Goal: Task Accomplishment & Management: Use online tool/utility

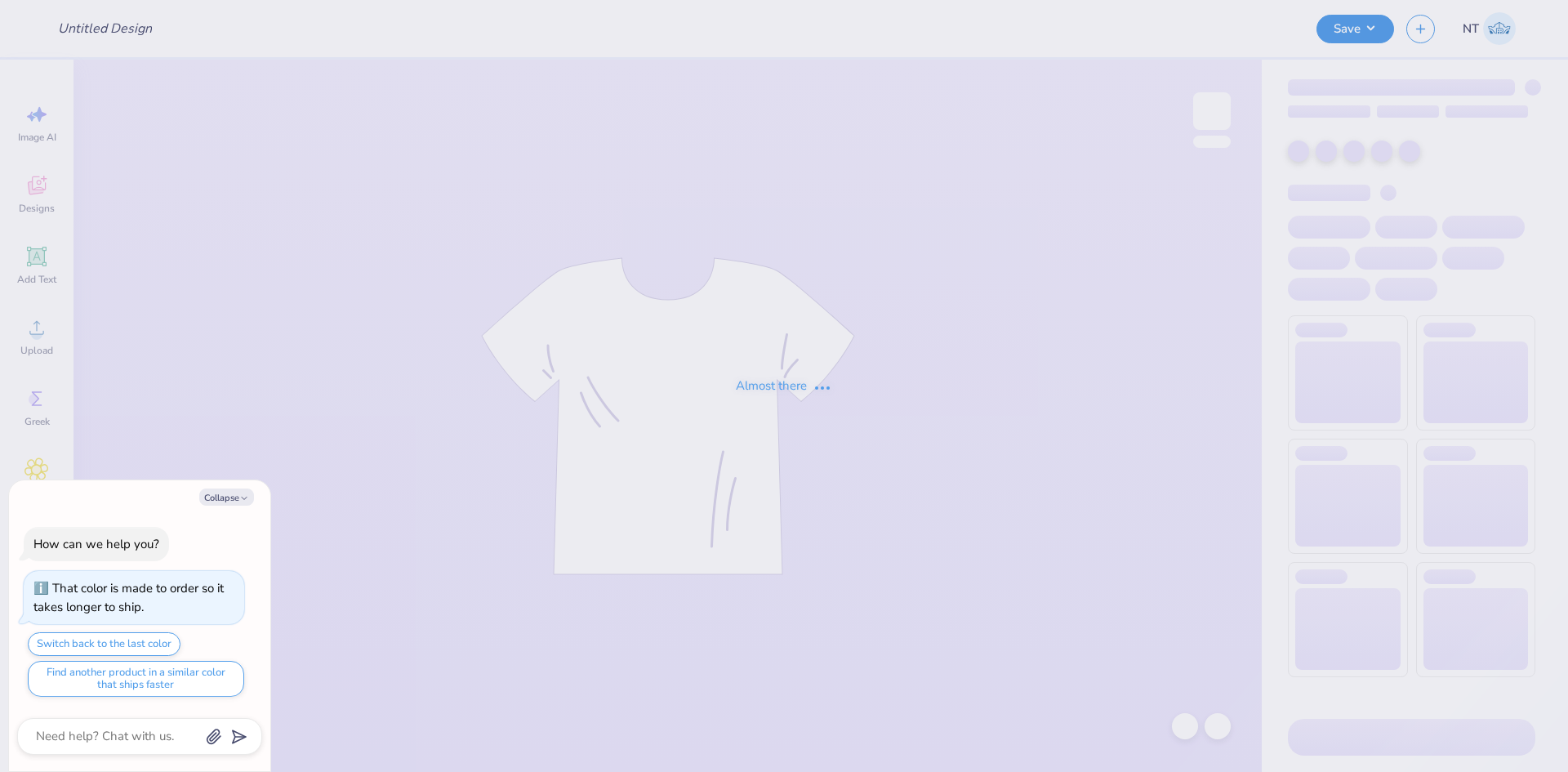
type textarea "x"
type input "theta"
type textarea "x"
type input "12"
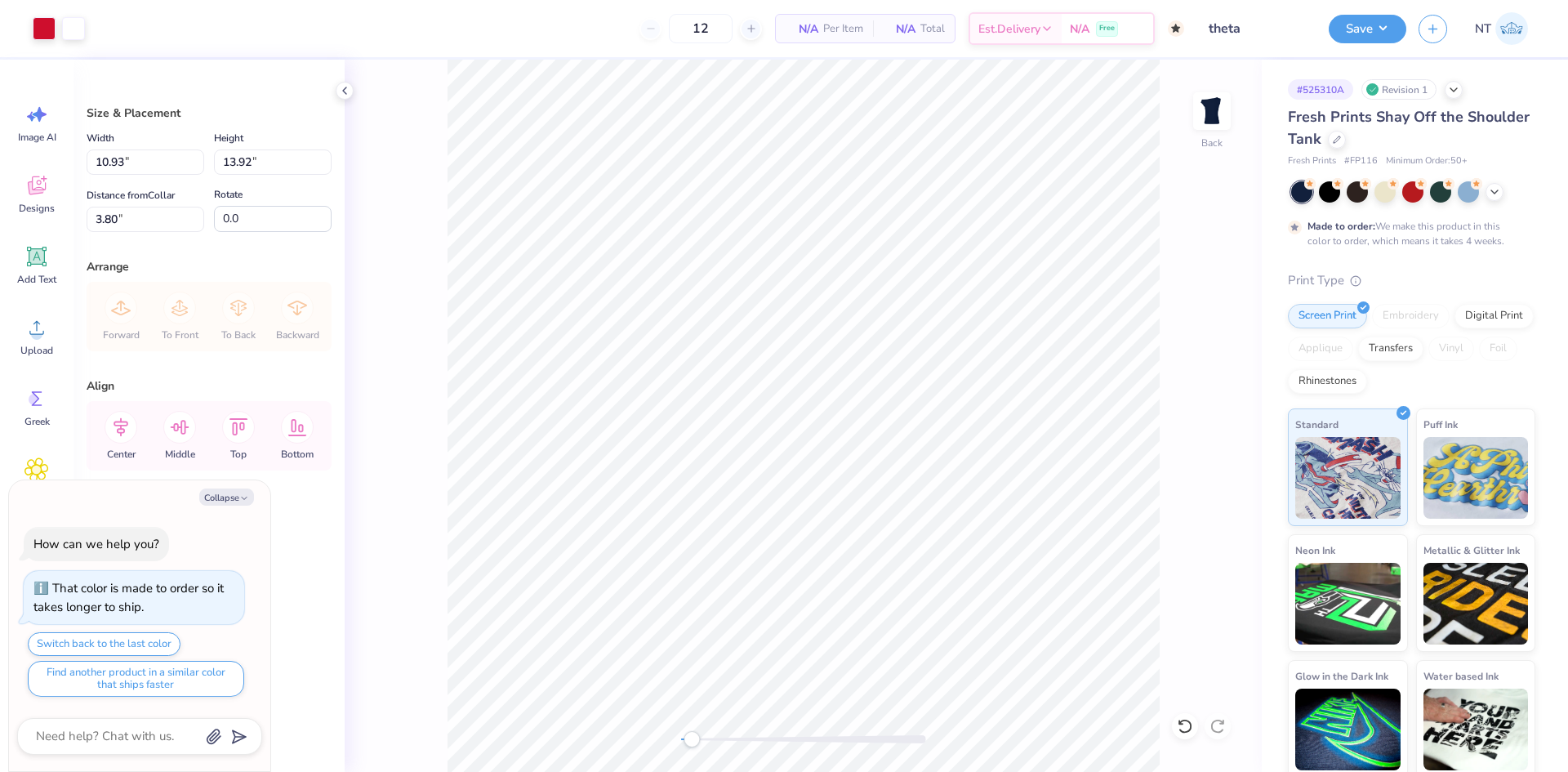
type textarea "x"
type input "3.79"
click at [870, 618] on li "Ungroup" at bounding box center [880, 625] width 128 height 32
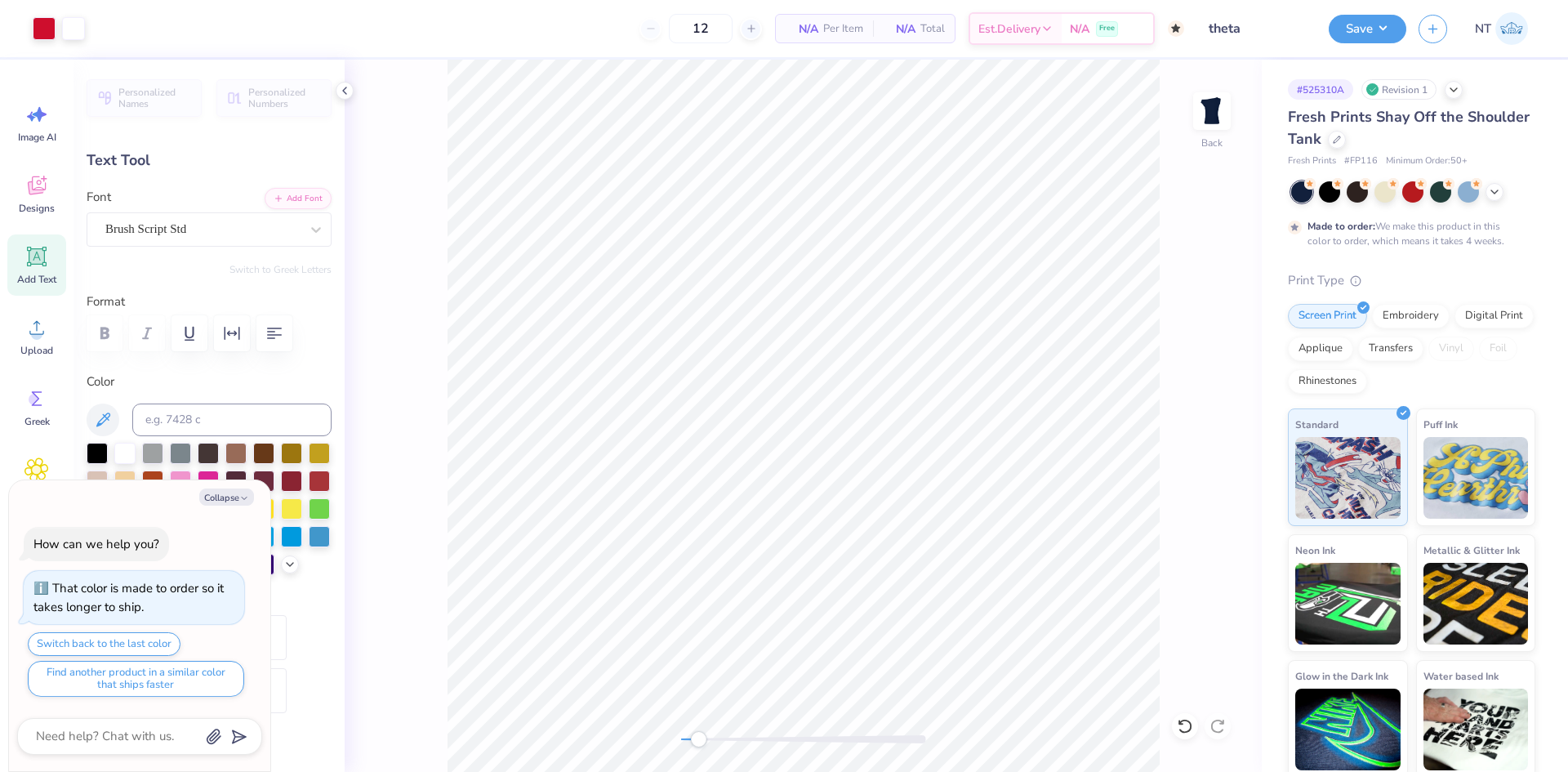
type textarea "x"
type input "1.75"
type input "0.91"
type textarea "x"
type input "1.24"
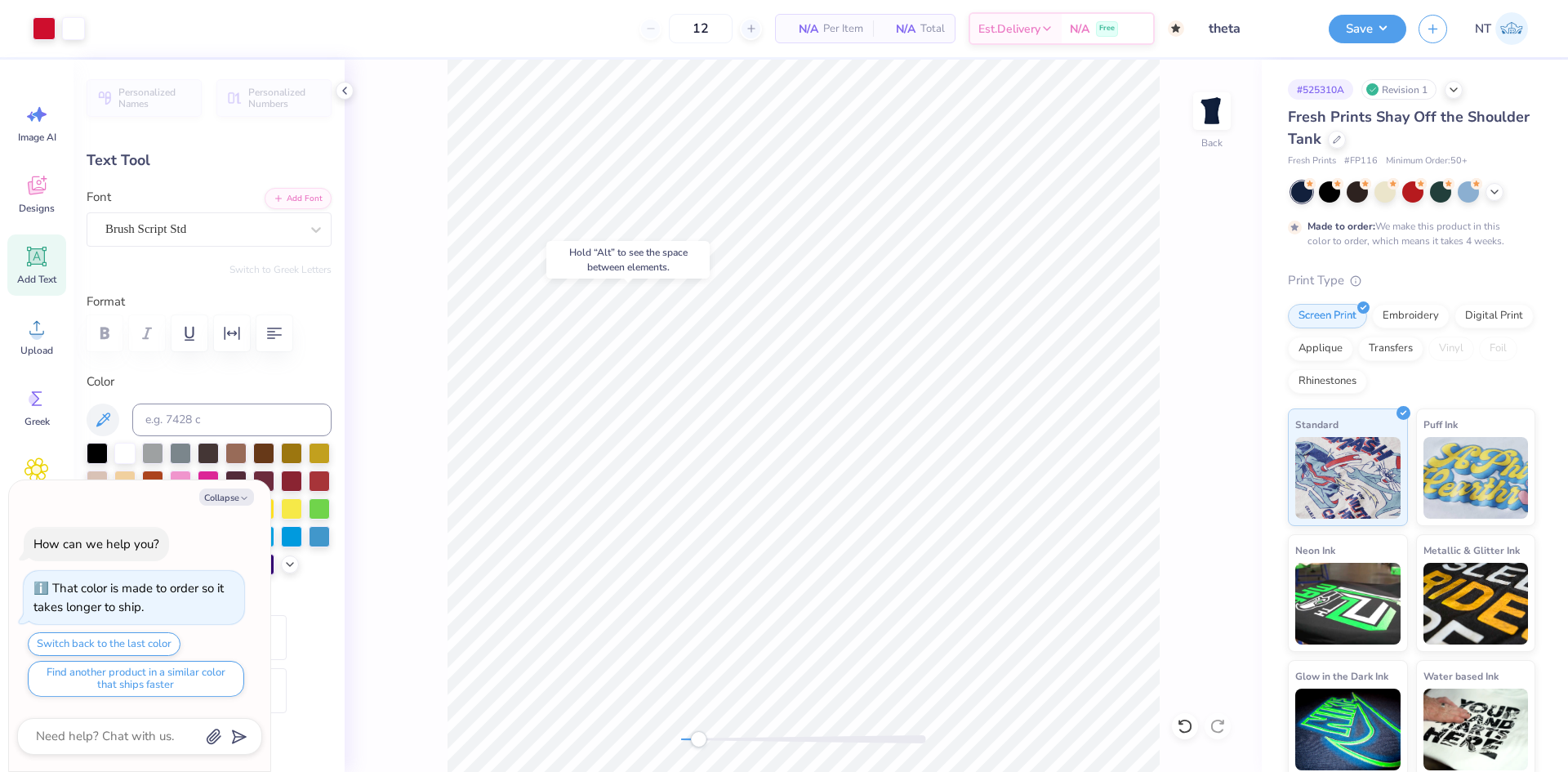
type input "0.89"
type textarea "x"
type textarea "ADkaPi"
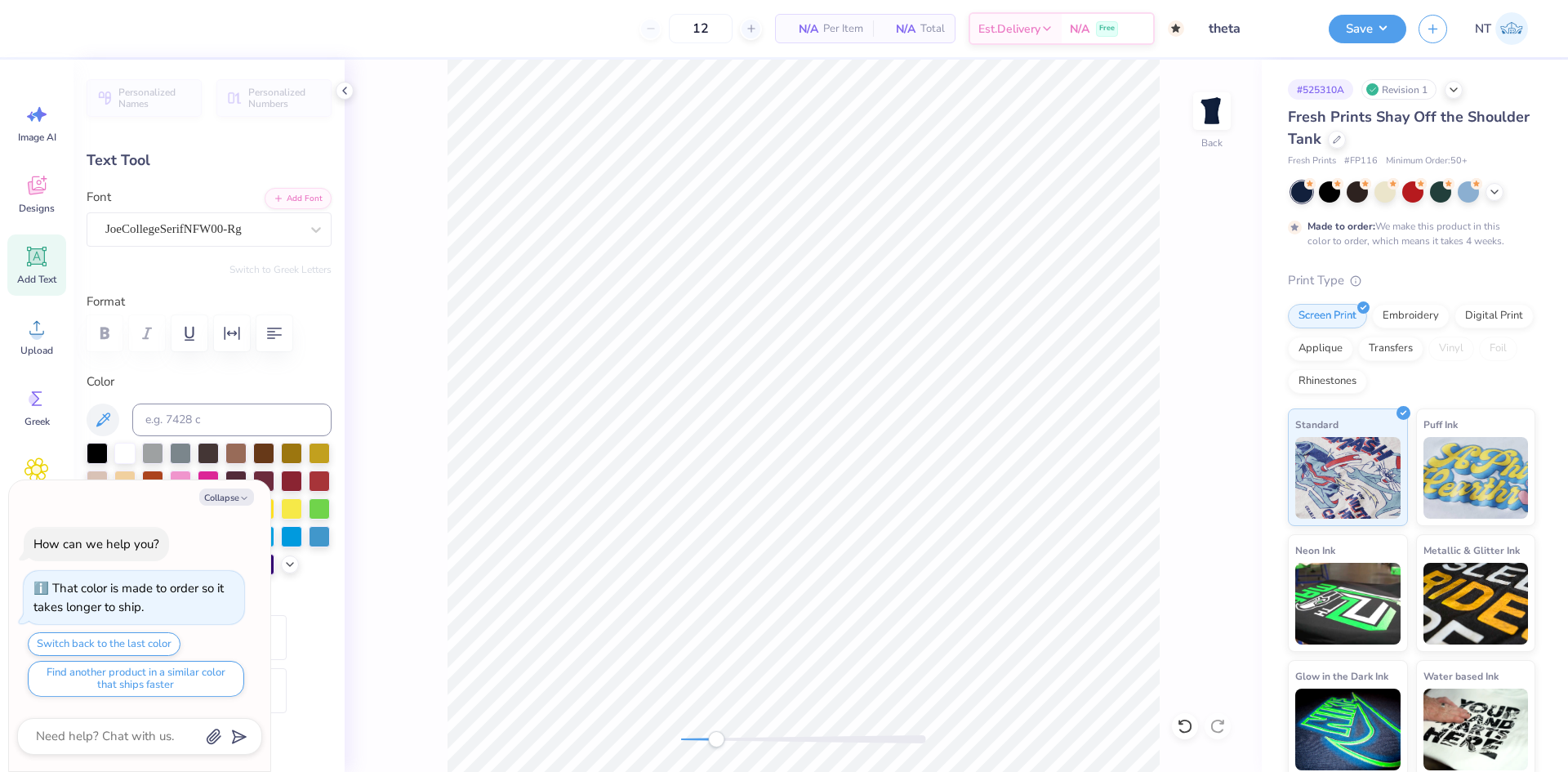
type textarea "x"
type textarea "ADkaoPi"
type textarea "x"
type textarea "k"
type textarea "x"
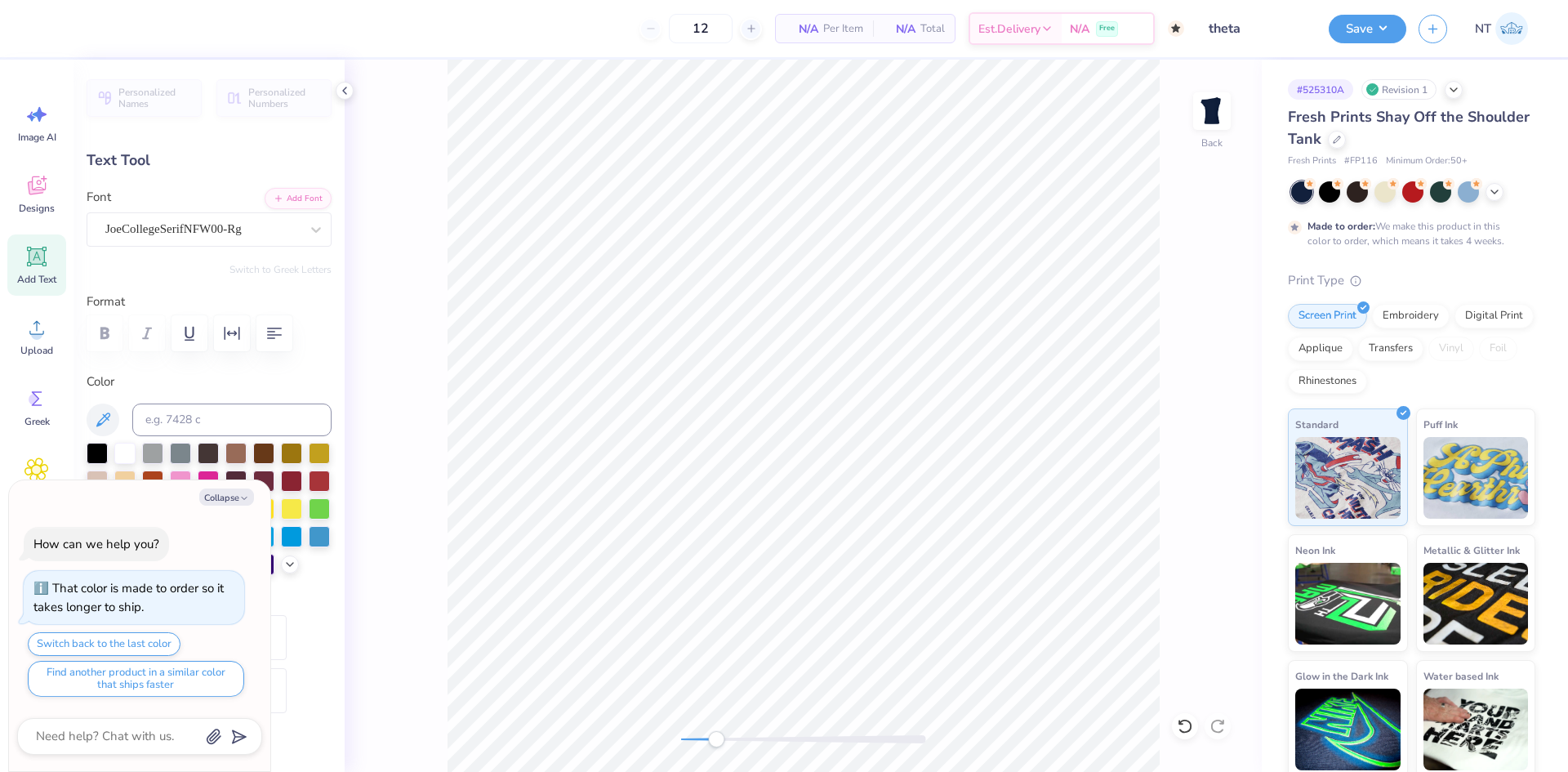
type textarea "ka"
type textarea "x"
type textarea "kao"
type textarea "x"
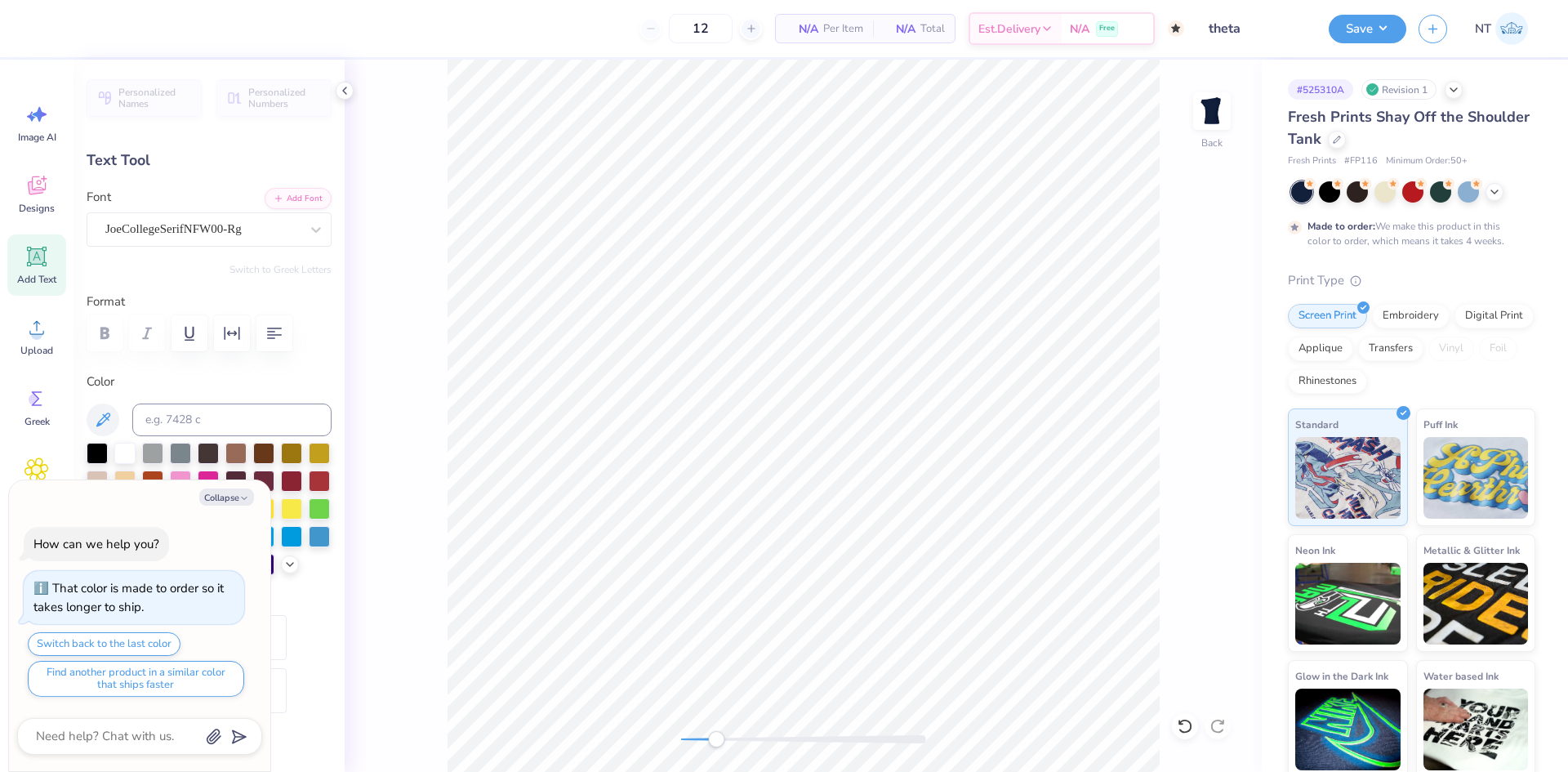
type input "14.24"
type textarea "x"
type input "16.62"
type textarea "x"
type textarea "k"
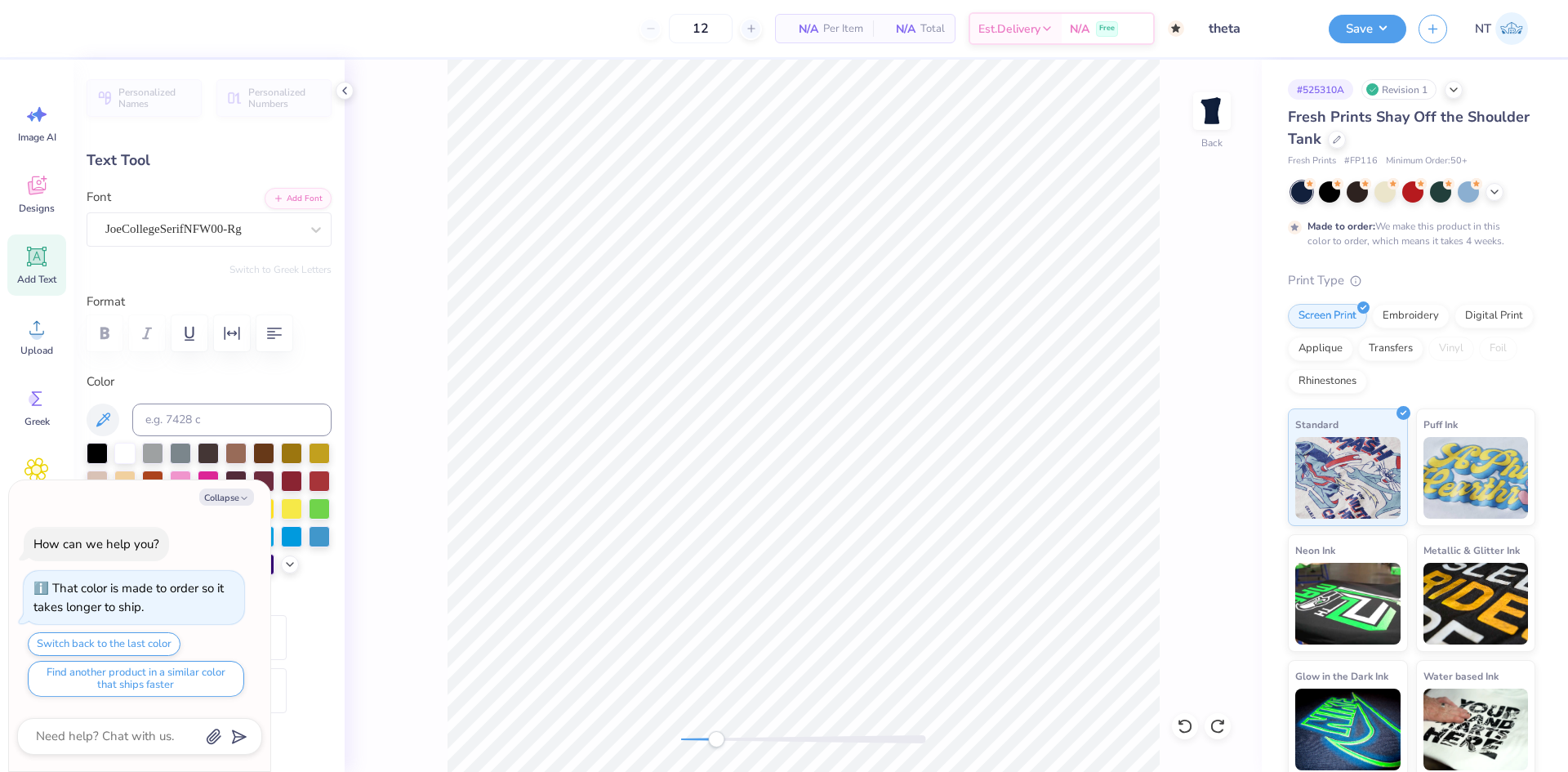
type textarea "x"
type textarea "ka"
type textarea "x"
type textarea "kao"
type textarea "x"
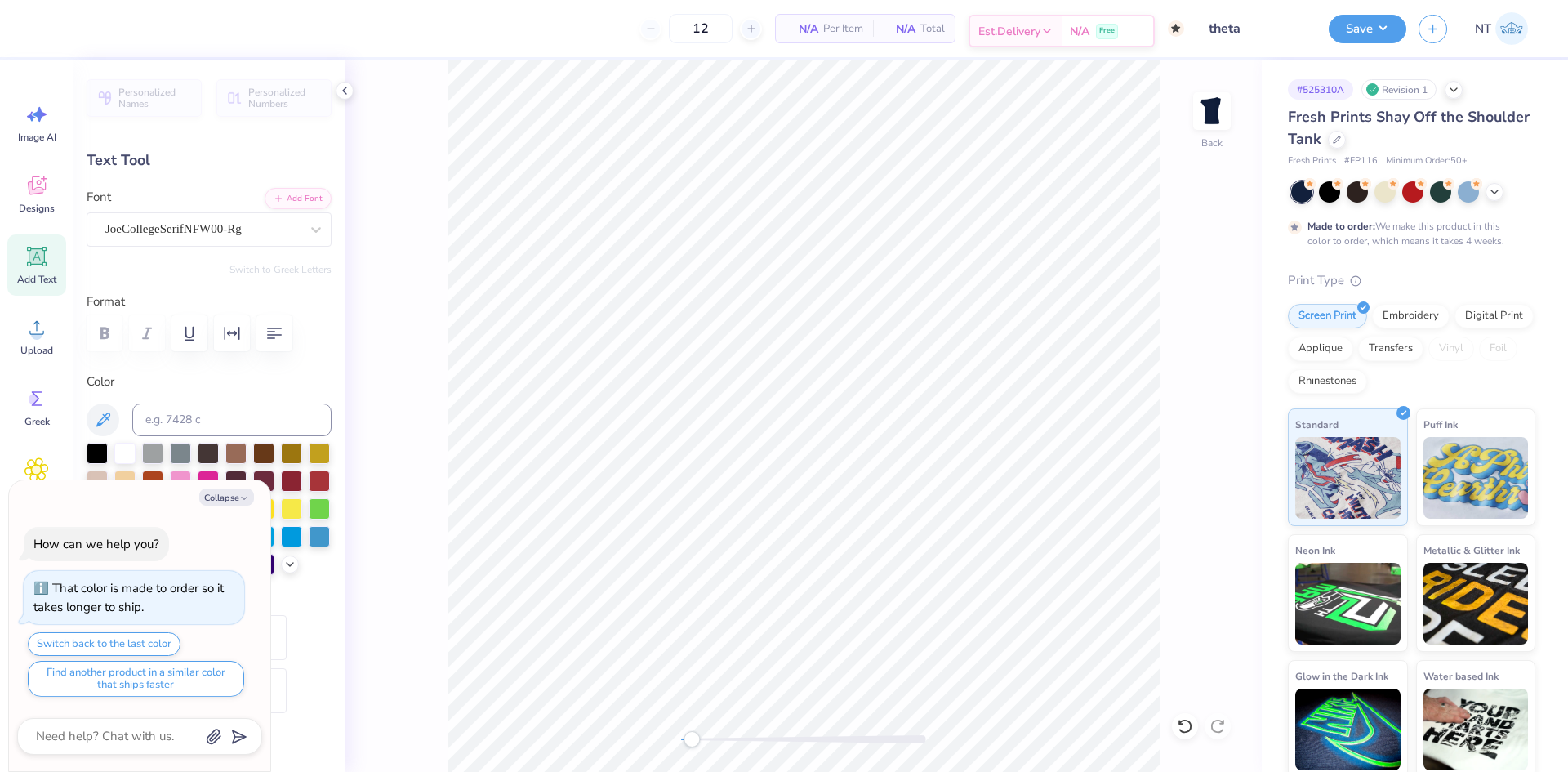
type input "0.91"
type input "5.61"
type input "10.62"
type input "-90.0"
type textarea "x"
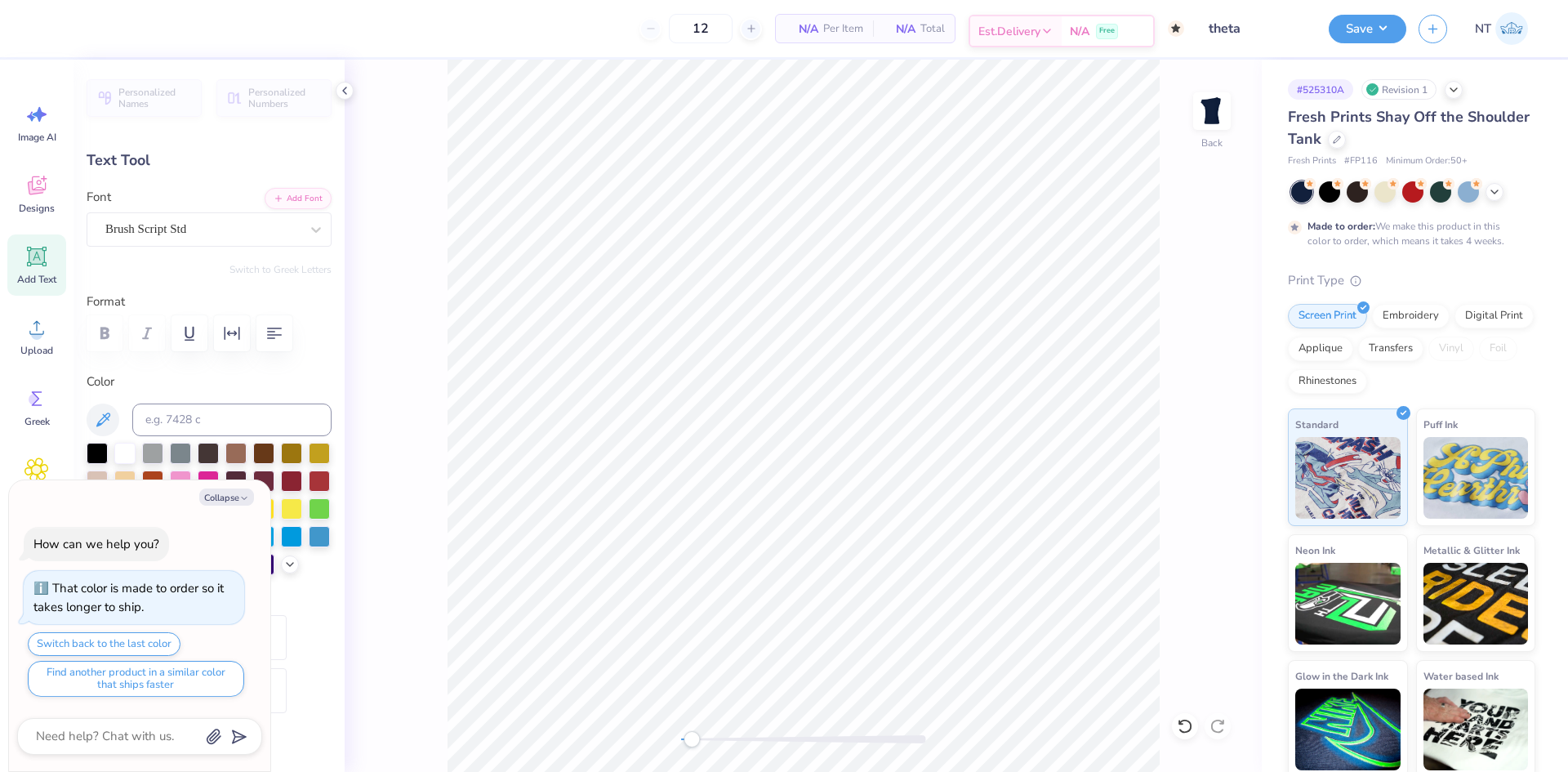
type textarea "T"
type textarea "x"
type textarea "Th"
type textarea "x"
type textarea "The"
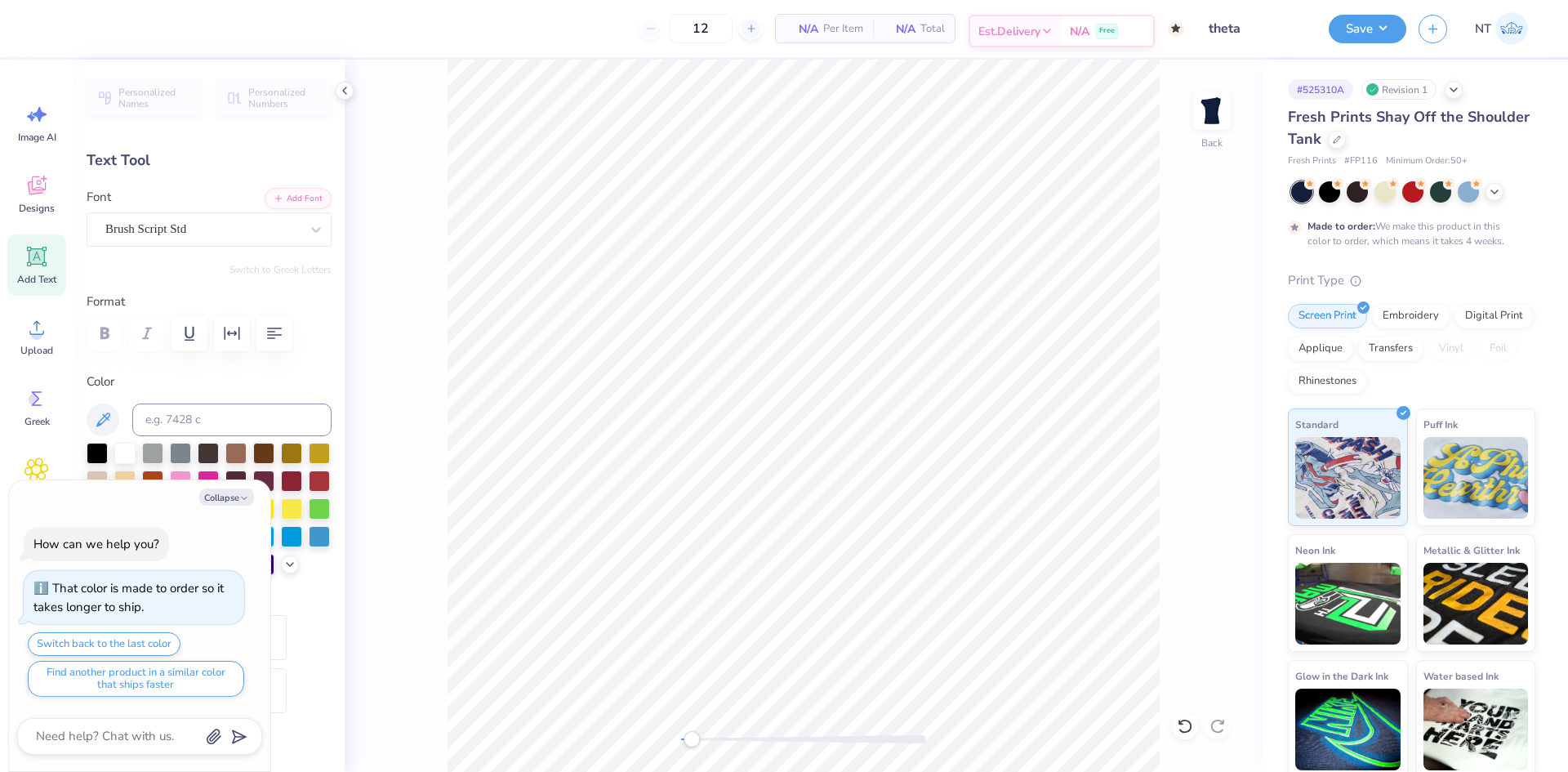
type textarea "x"
type textarea "Thet"
type textarea "x"
type textarea "[PERSON_NAME]"
type textarea "x"
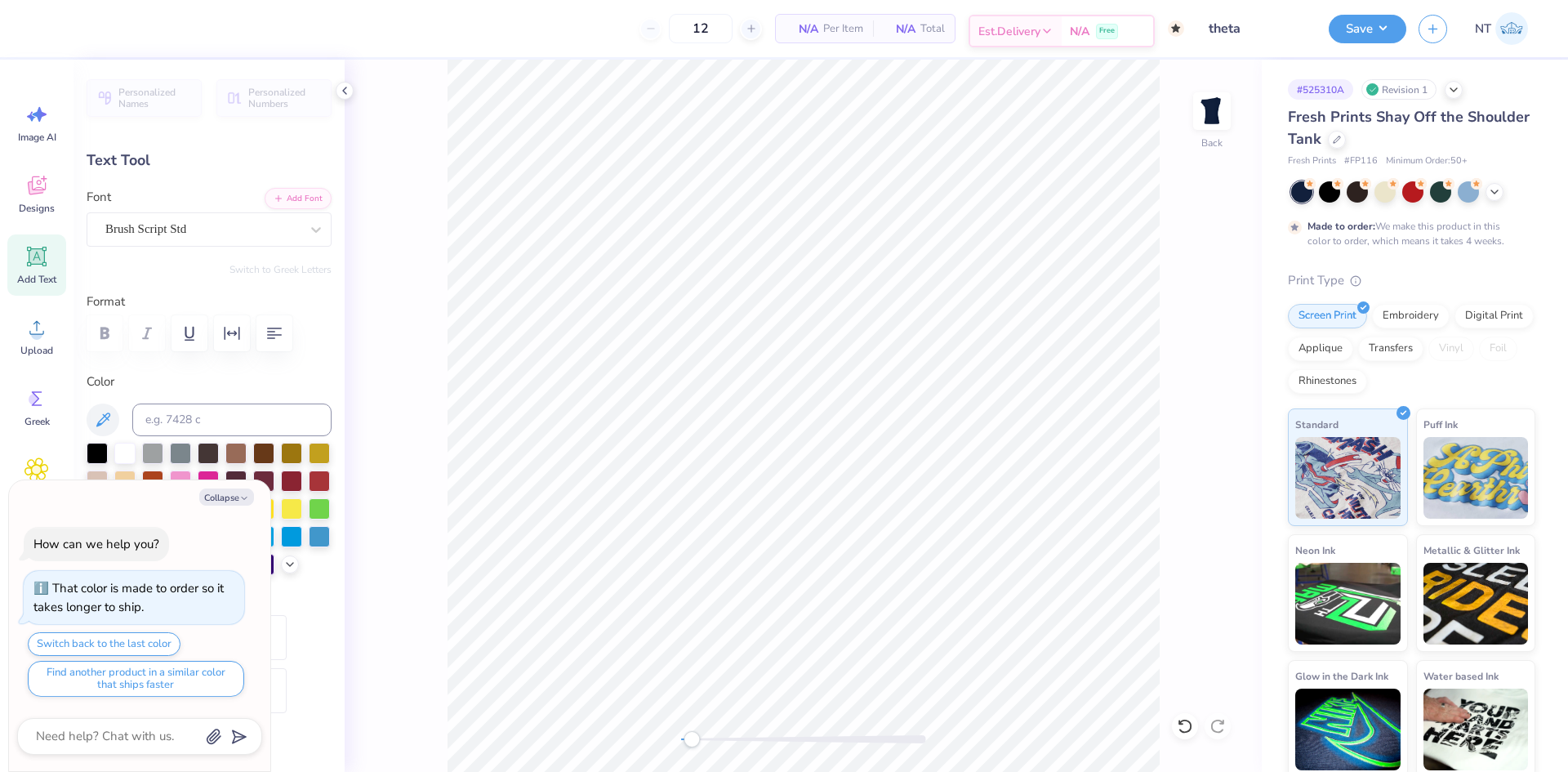
type textarea "Thetea"
type textarea "x"
type textarea "[PERSON_NAME]"
type textarea "x"
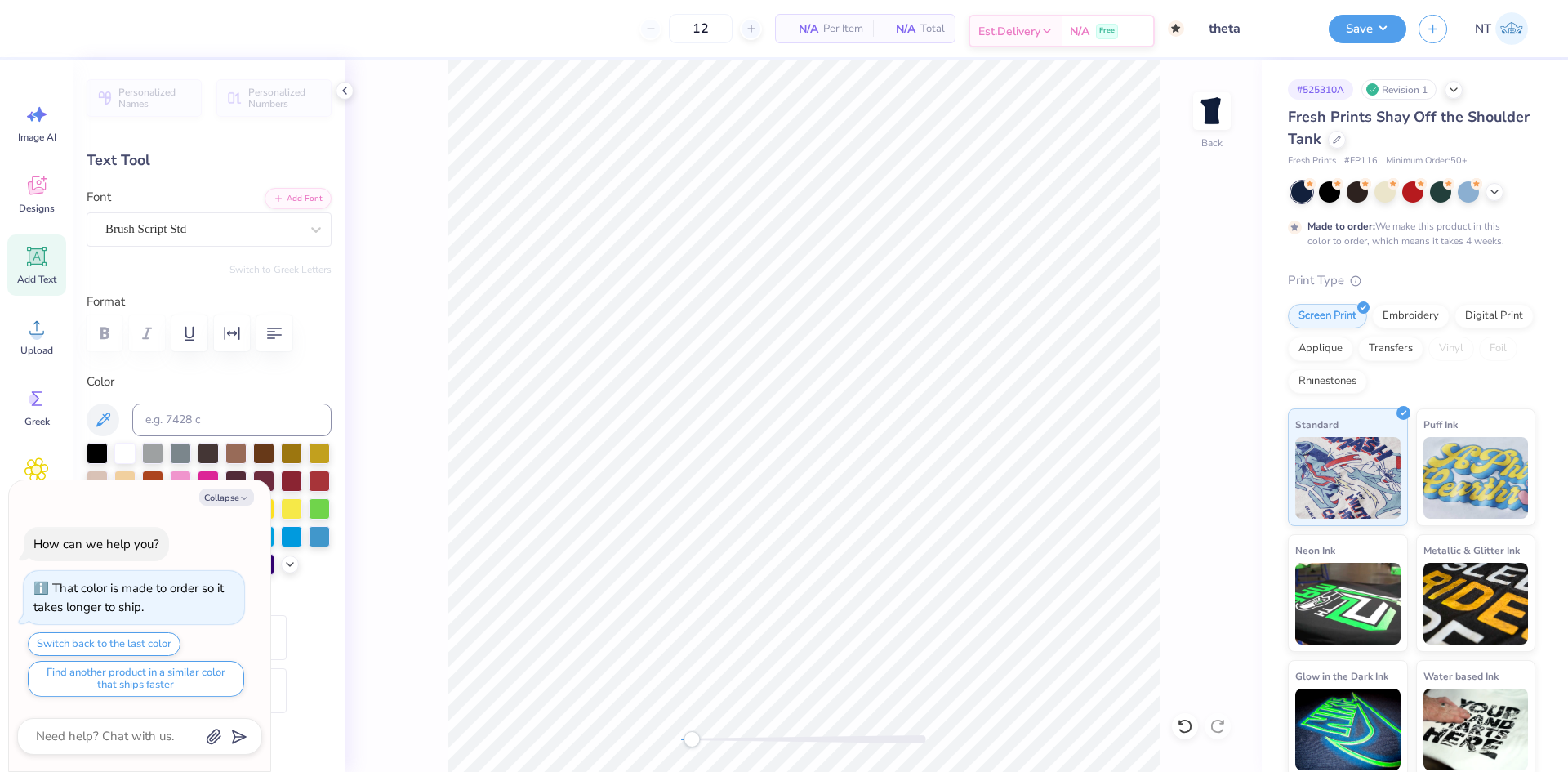
type textarea "Thet"
type textarea "x"
type textarea "Theta"
type textarea "x"
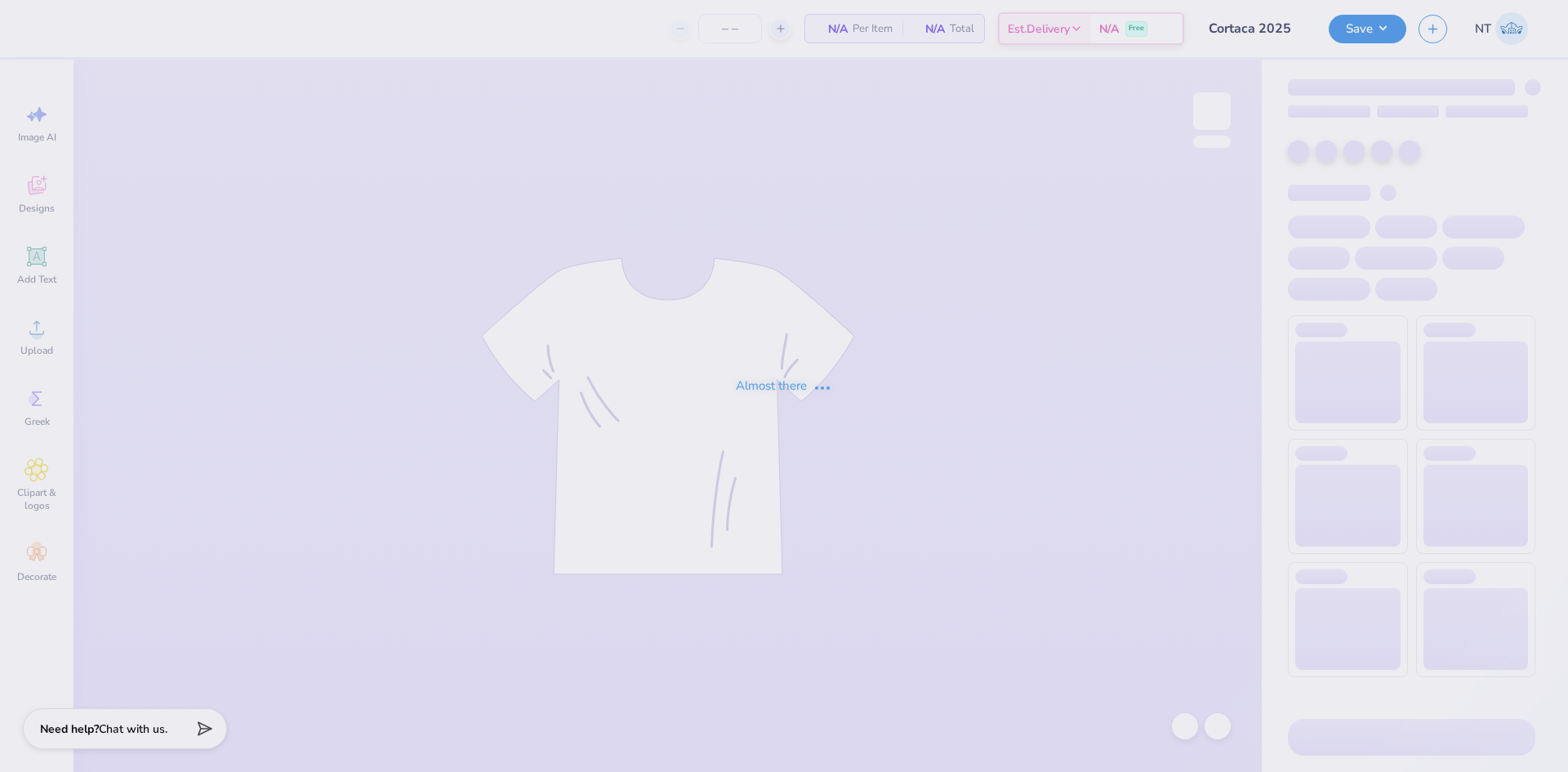
type input "16"
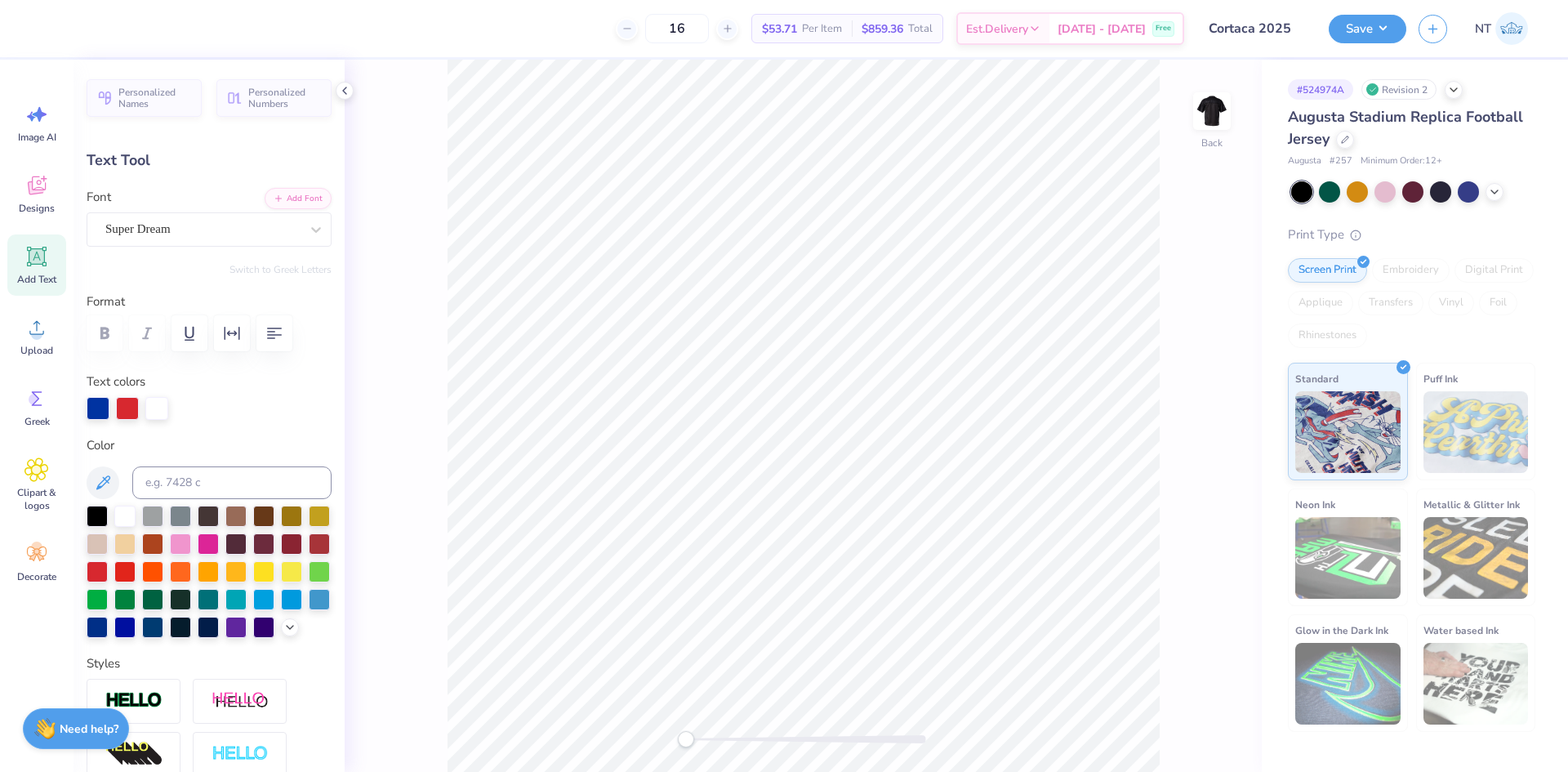
scroll to position [14, 5]
paste textarea "land, [US_STATE]"
type textarea "[GEOGRAPHIC_DATA], [US_STATE]"
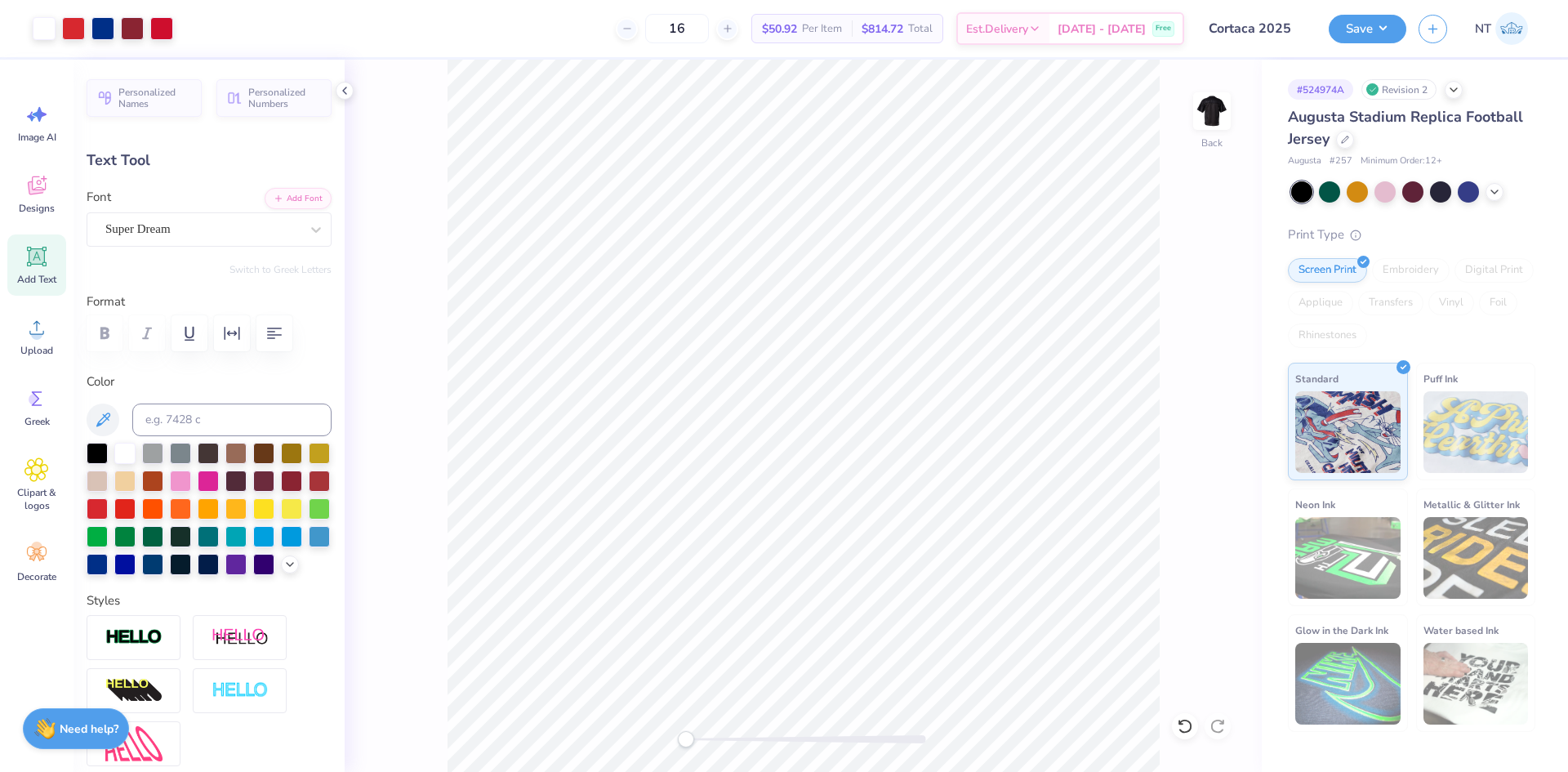
type input "11.43"
type input "1.07"
type input "2.50"
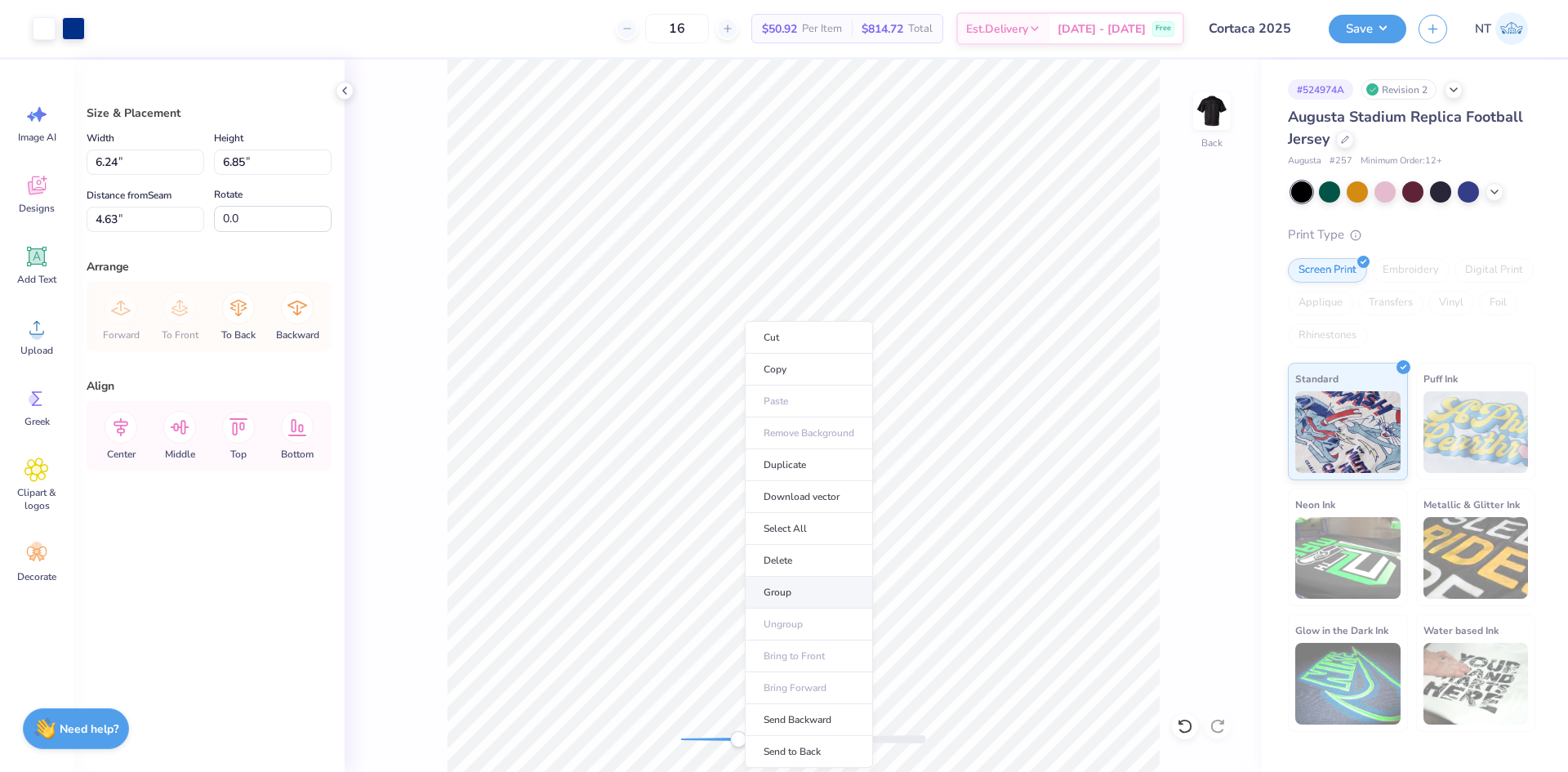
click at [791, 592] on li "Group" at bounding box center [809, 592] width 128 height 32
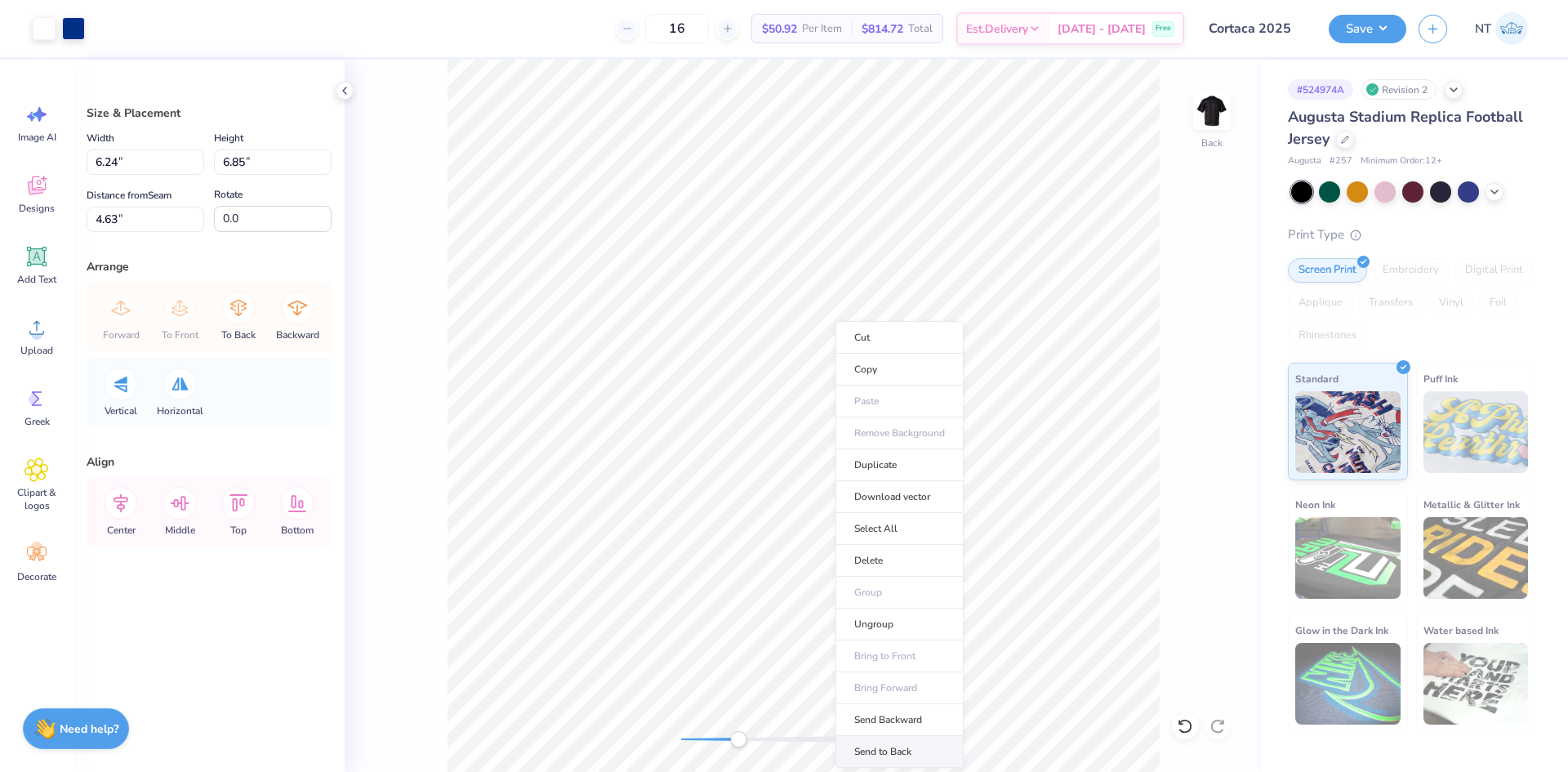
click at [895, 751] on li "Send to Back" at bounding box center [899, 751] width 128 height 32
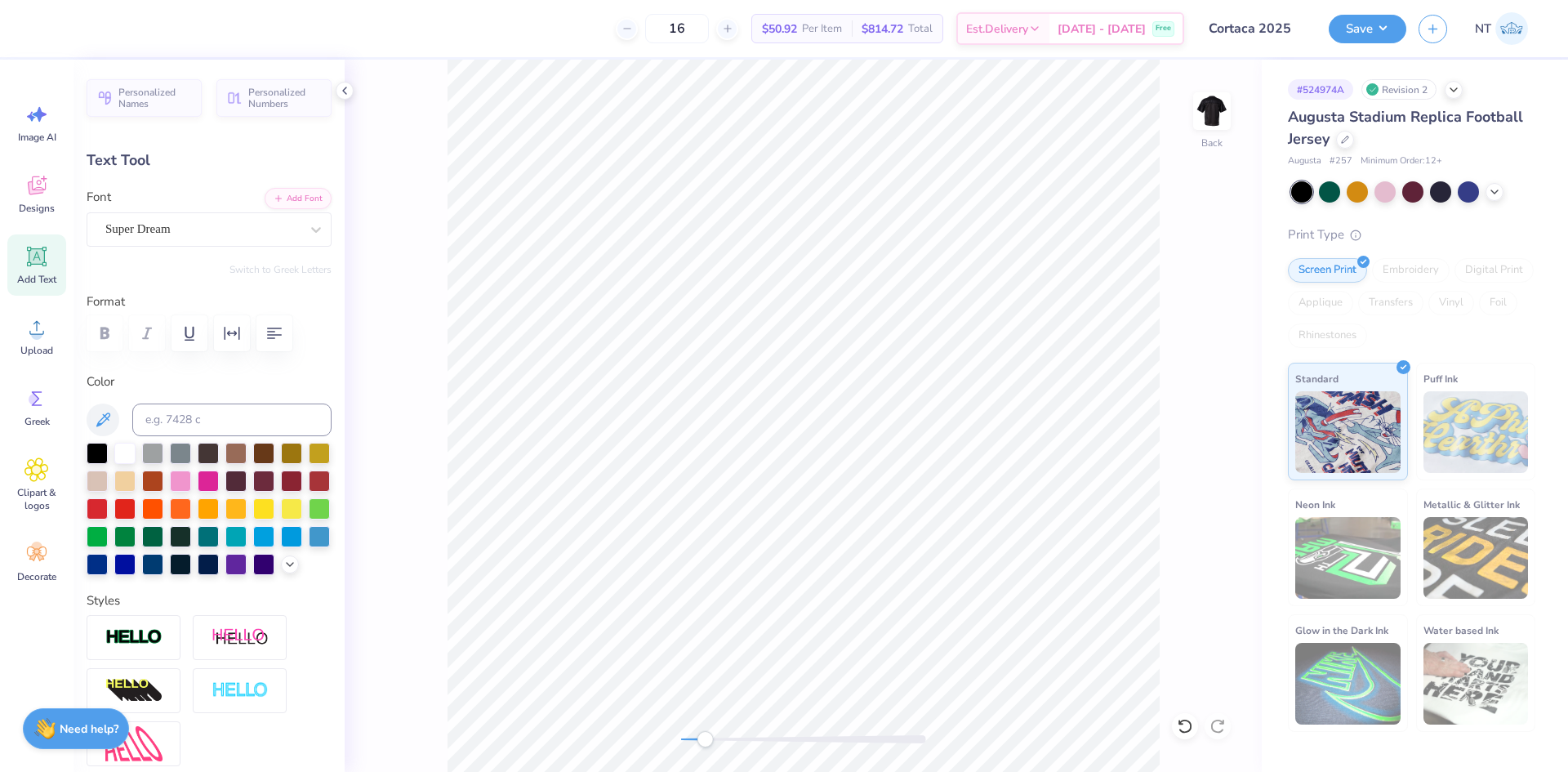
scroll to position [14, 2]
click at [136, 568] on div at bounding box center [125, 563] width 21 height 21
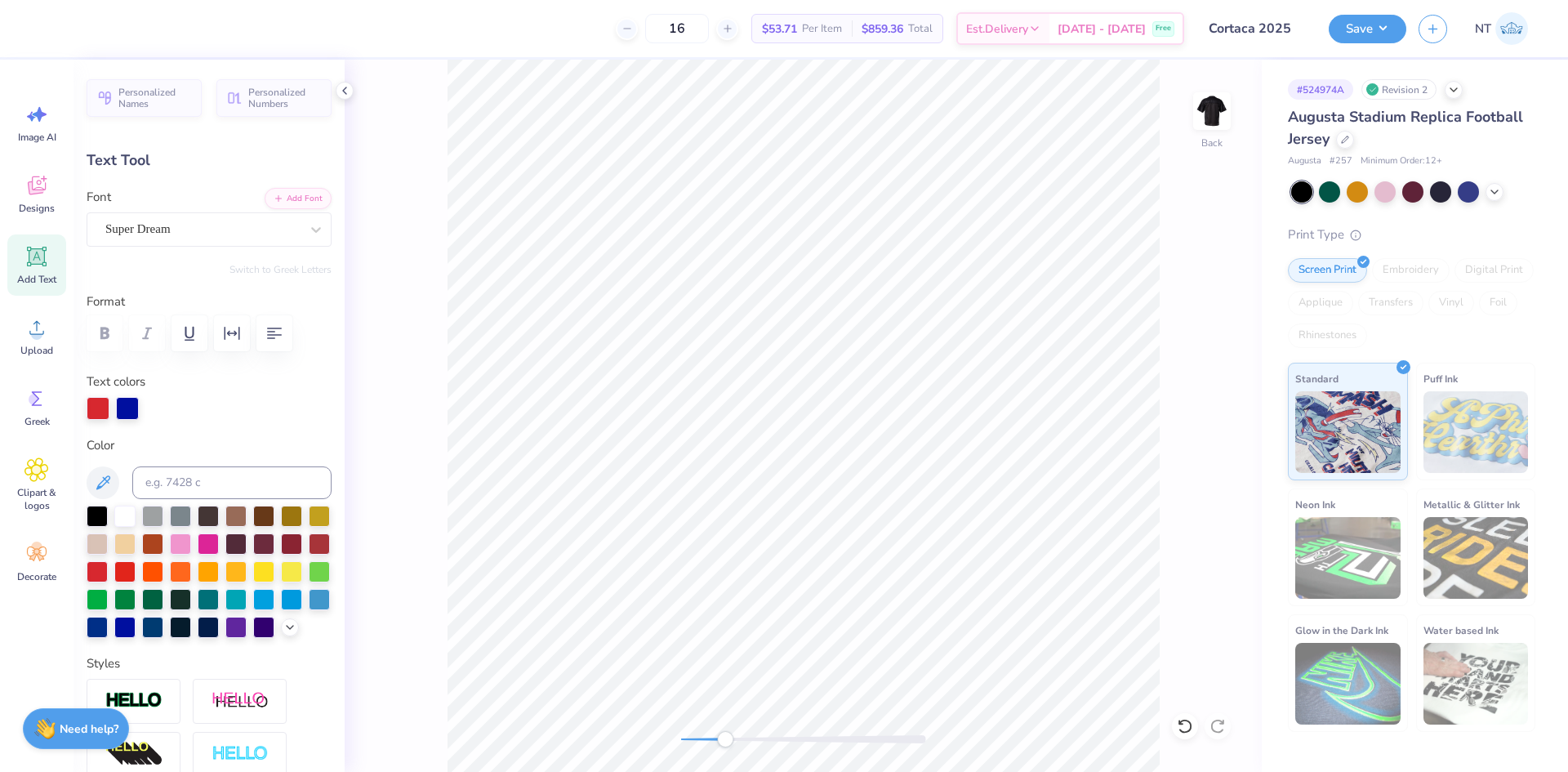
scroll to position [14, 3]
click at [194, 494] on input at bounding box center [232, 483] width 199 height 33
type input "287 c"
click at [129, 411] on div at bounding box center [128, 409] width 23 height 23
click at [192, 485] on input at bounding box center [232, 483] width 199 height 33
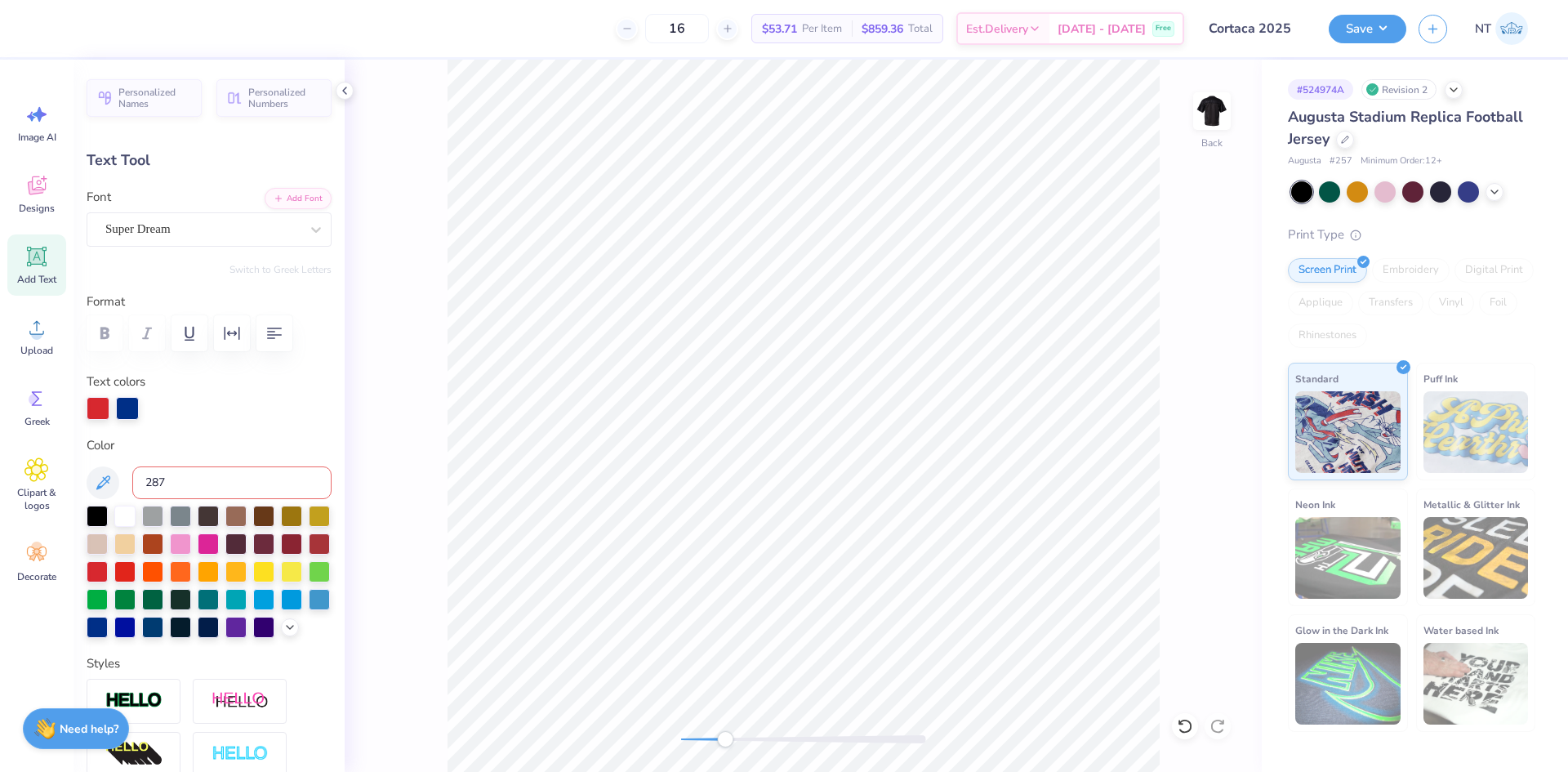
type input "287 c"
click at [226, 481] on input at bounding box center [232, 483] width 199 height 33
type input "287 c"
click at [1361, 227] on div "16 $53.71 Per Item $859.36 Total Est. Delivery Oct 8 - 11 Free Design Title Cor…" at bounding box center [784, 386] width 1568 height 772
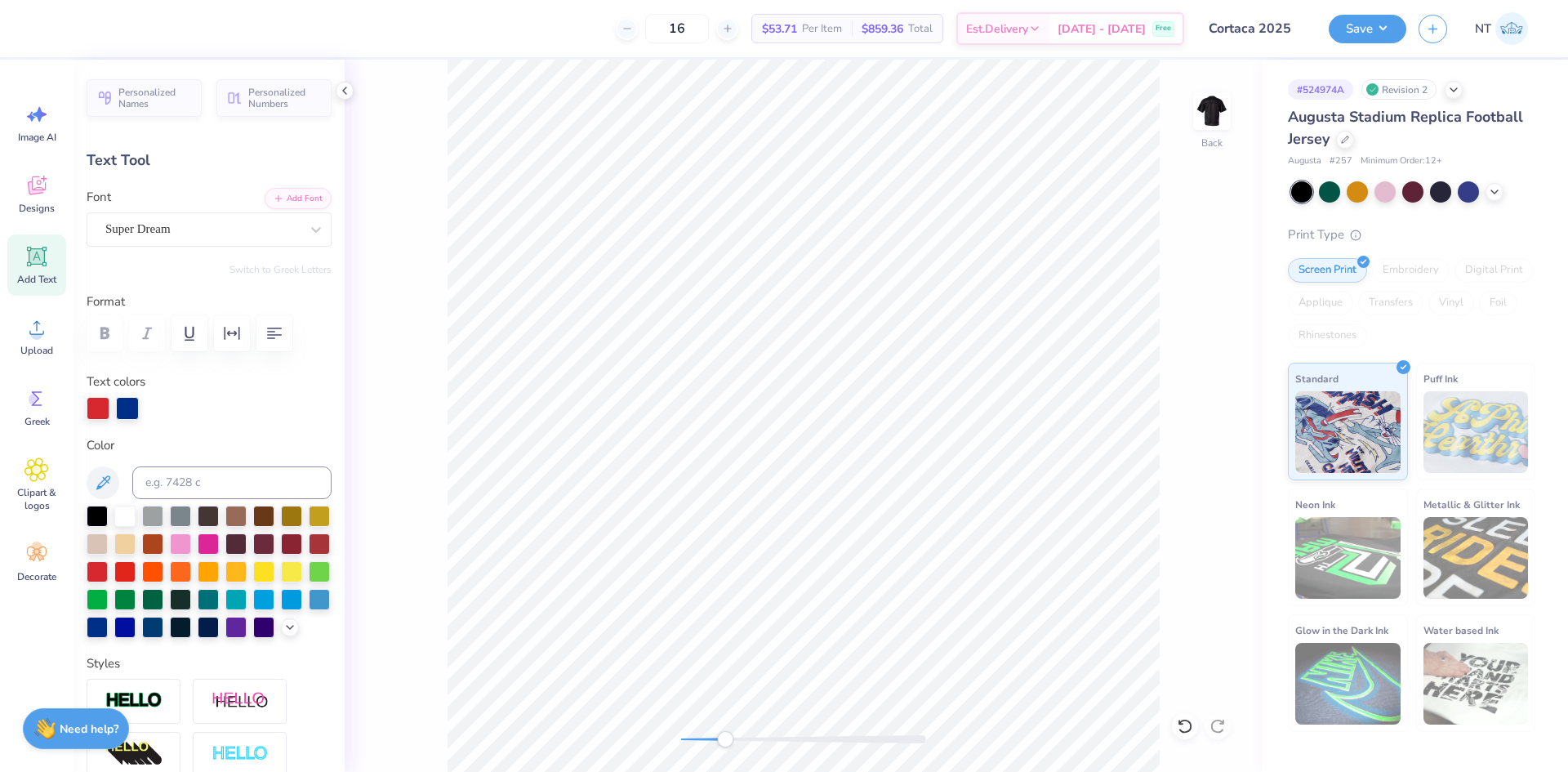
scroll to position [14, 6]
type textarea "CORTLAND, NEW YORK"
click at [108, 575] on div at bounding box center [97, 570] width 21 height 21
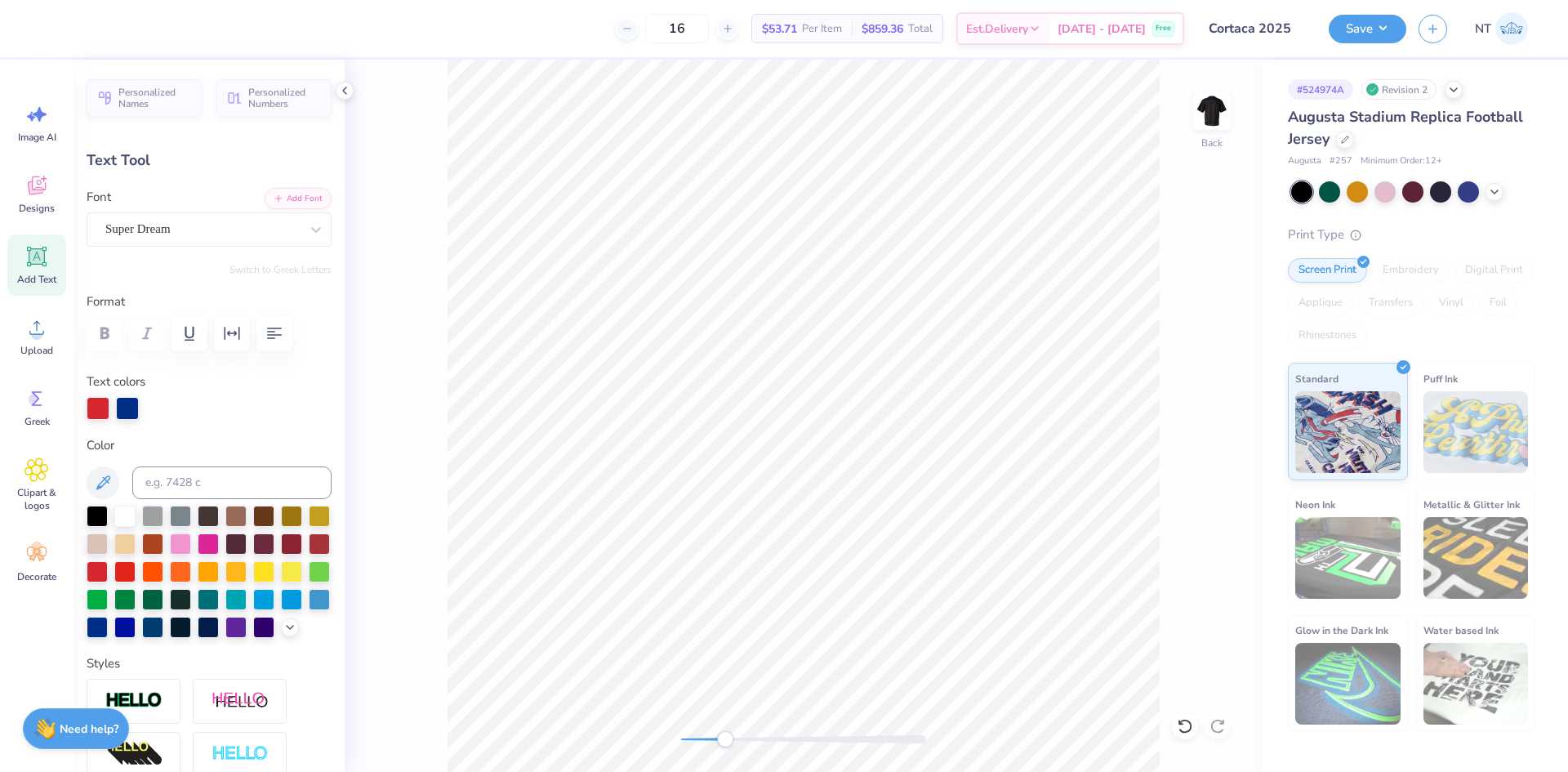
scroll to position [14, 4]
click at [108, 566] on div at bounding box center [97, 570] width 21 height 21
click at [125, 412] on div at bounding box center [128, 409] width 23 height 23
click at [108, 628] on div at bounding box center [97, 626] width 21 height 21
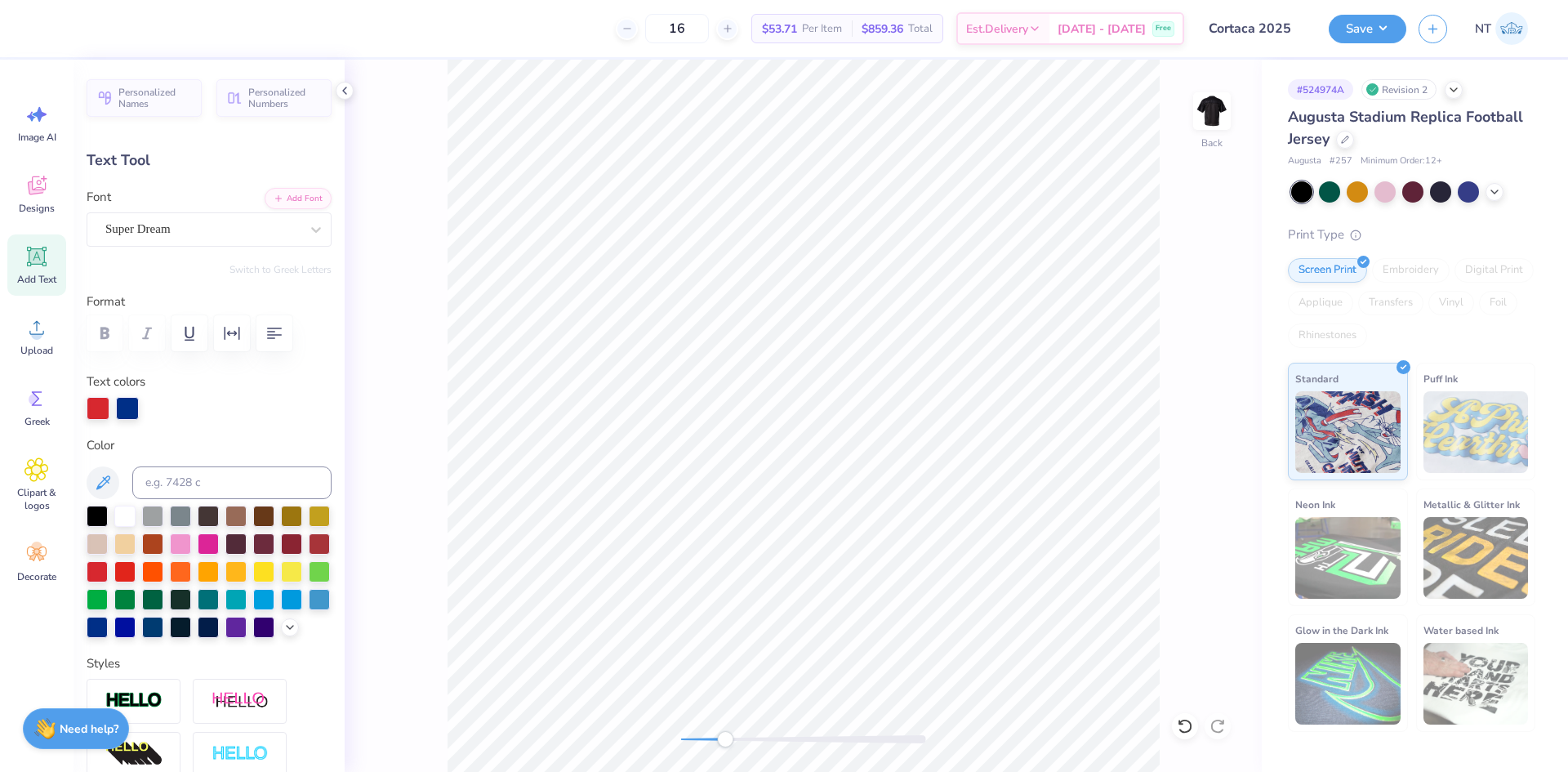
scroll to position [14, 7]
click at [108, 626] on div at bounding box center [97, 626] width 21 height 21
drag, startPoint x: 728, startPoint y: 737, endPoint x: 698, endPoint y: 742, distance: 30.4
click at [698, 742] on div "Accessibility label" at bounding box center [698, 739] width 16 height 16
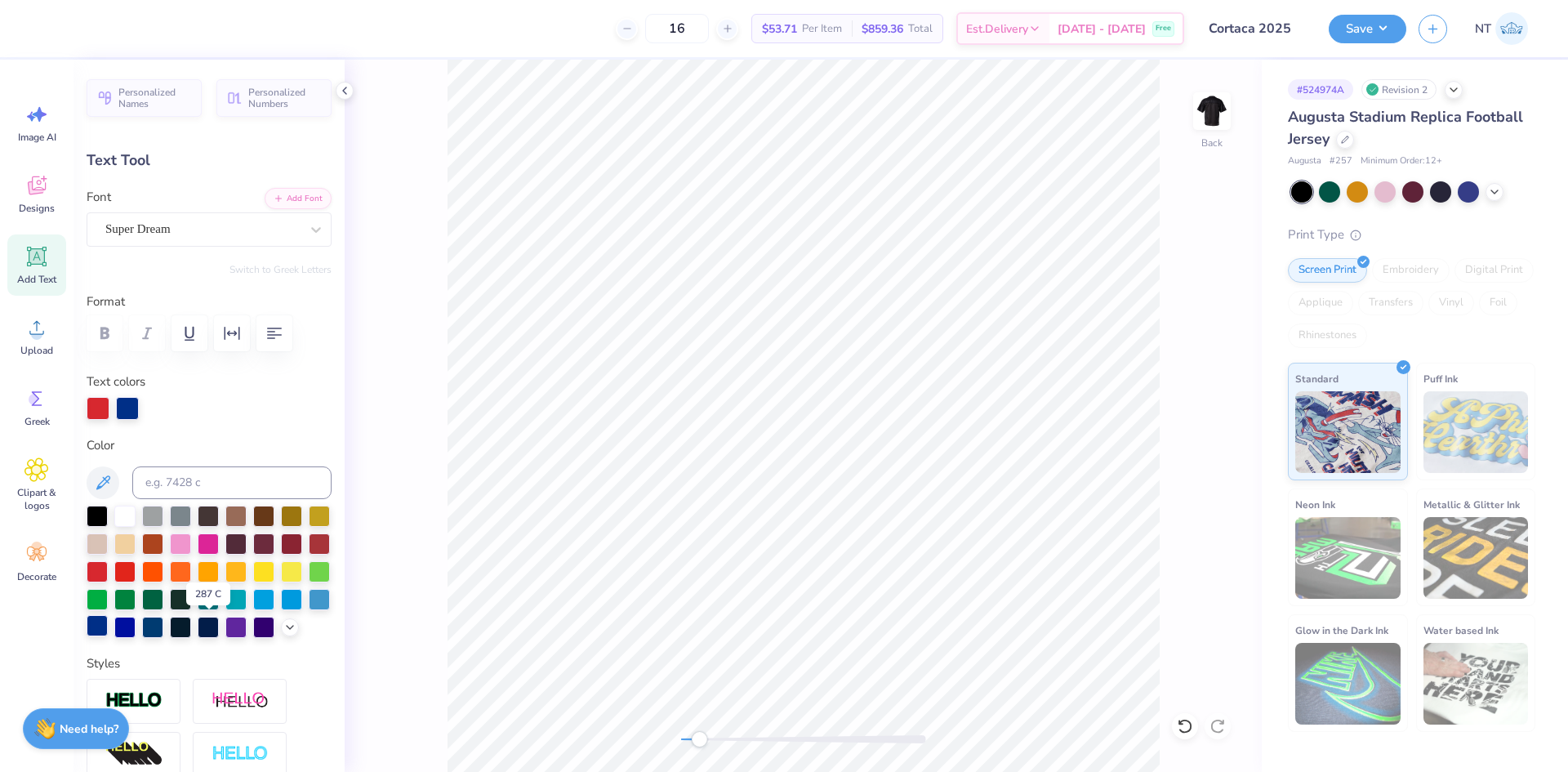
click at [108, 631] on div at bounding box center [97, 626] width 21 height 21
click at [108, 629] on div at bounding box center [97, 626] width 21 height 21
type input "12.82"
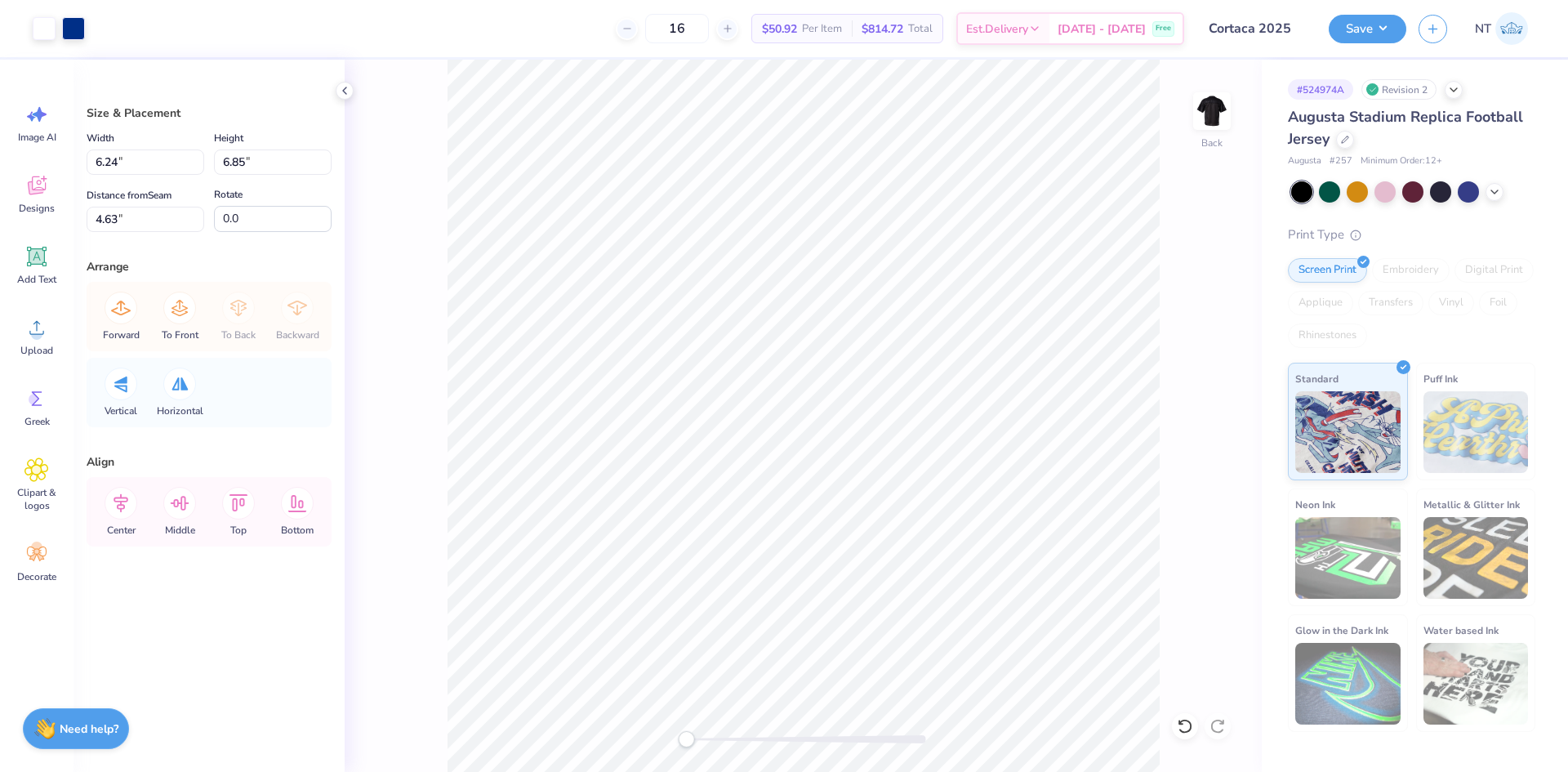
type input "13.22"
type input "7.01"
type input "4.46"
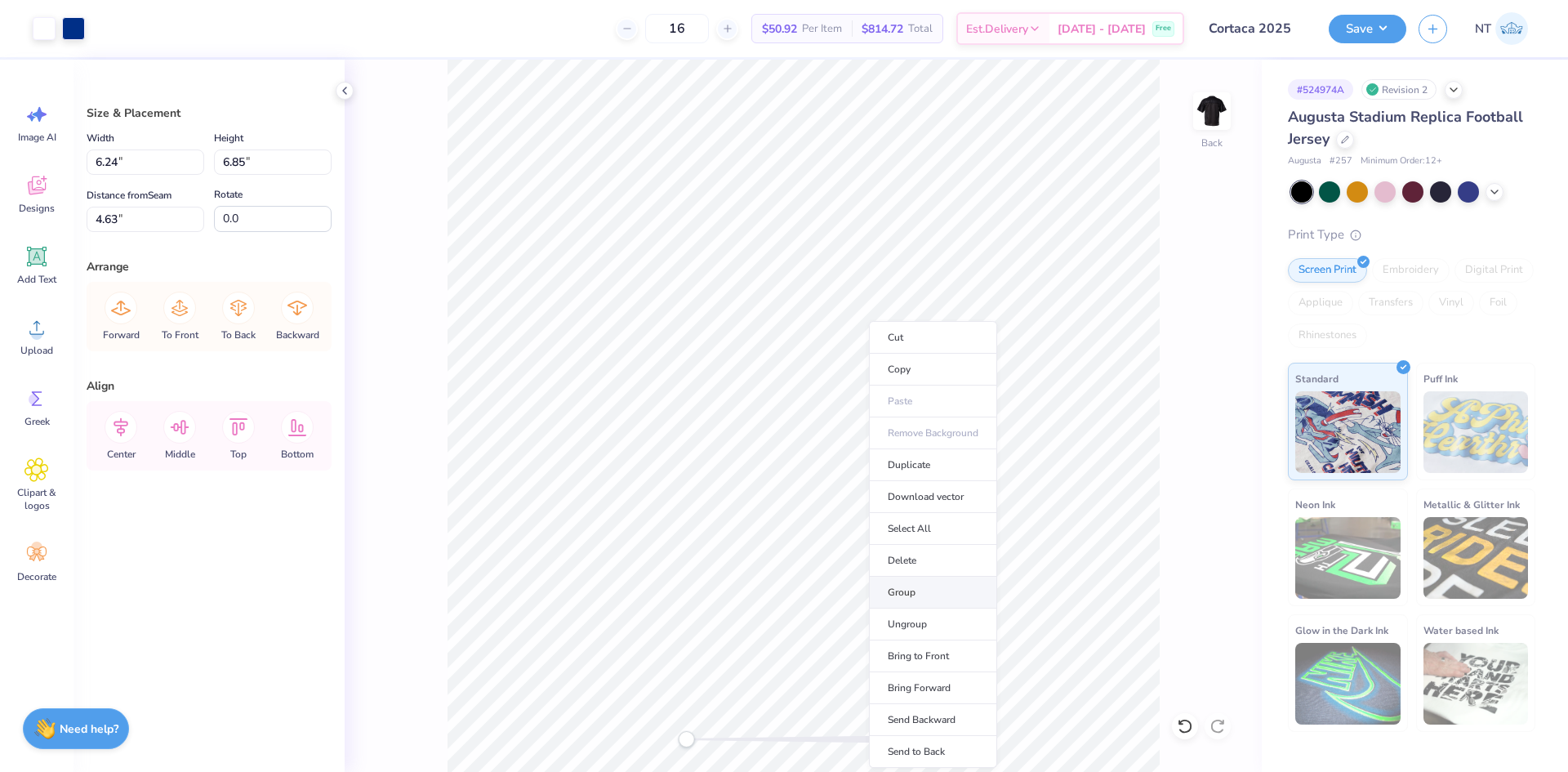
click at [921, 589] on li "Group" at bounding box center [933, 592] width 128 height 32
type input "13.24"
type input "8.51"
type input "2.97"
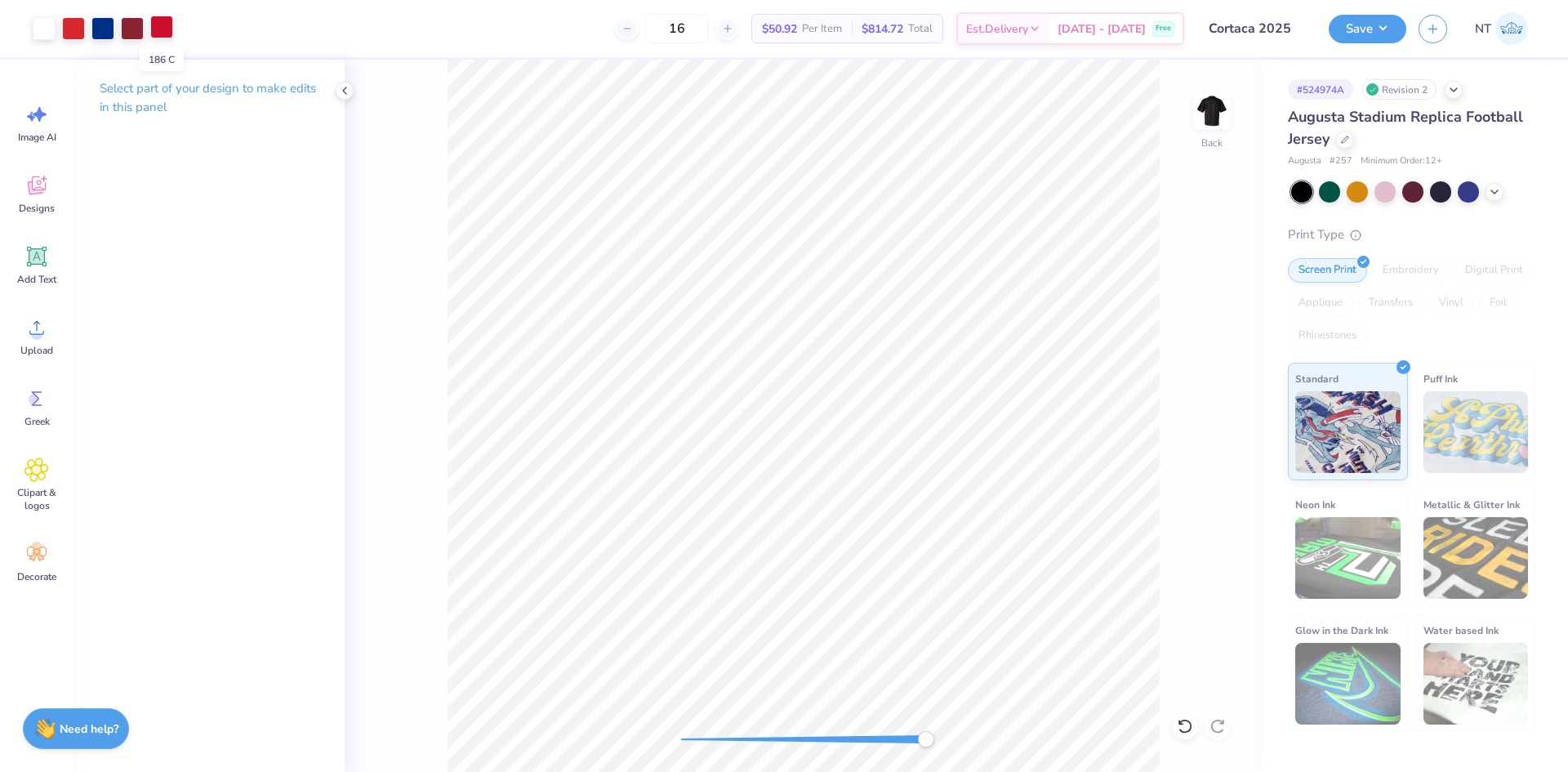
click at [159, 25] on div at bounding box center [161, 27] width 23 height 23
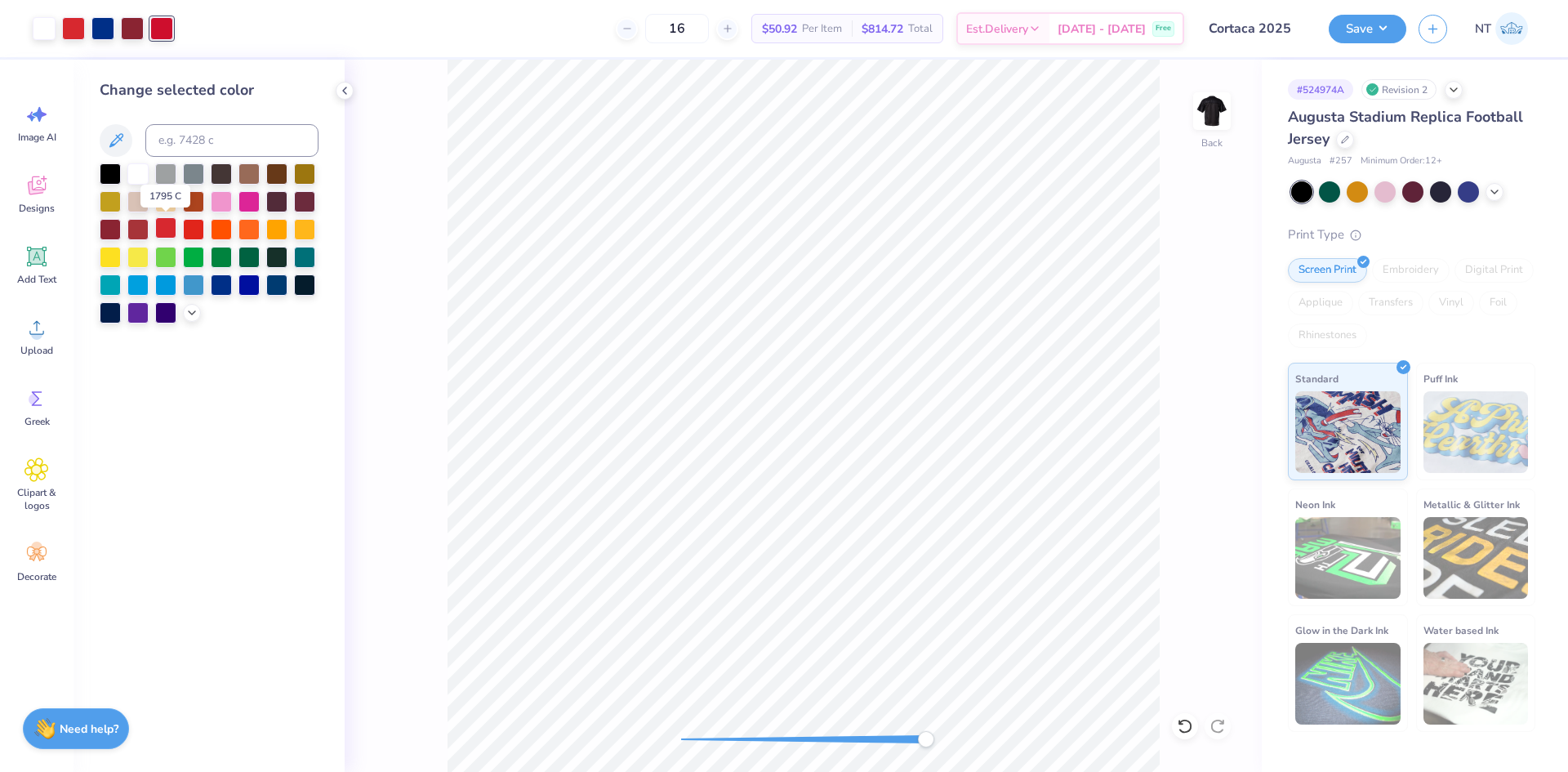
click at [168, 232] on div at bounding box center [166, 228] width 21 height 21
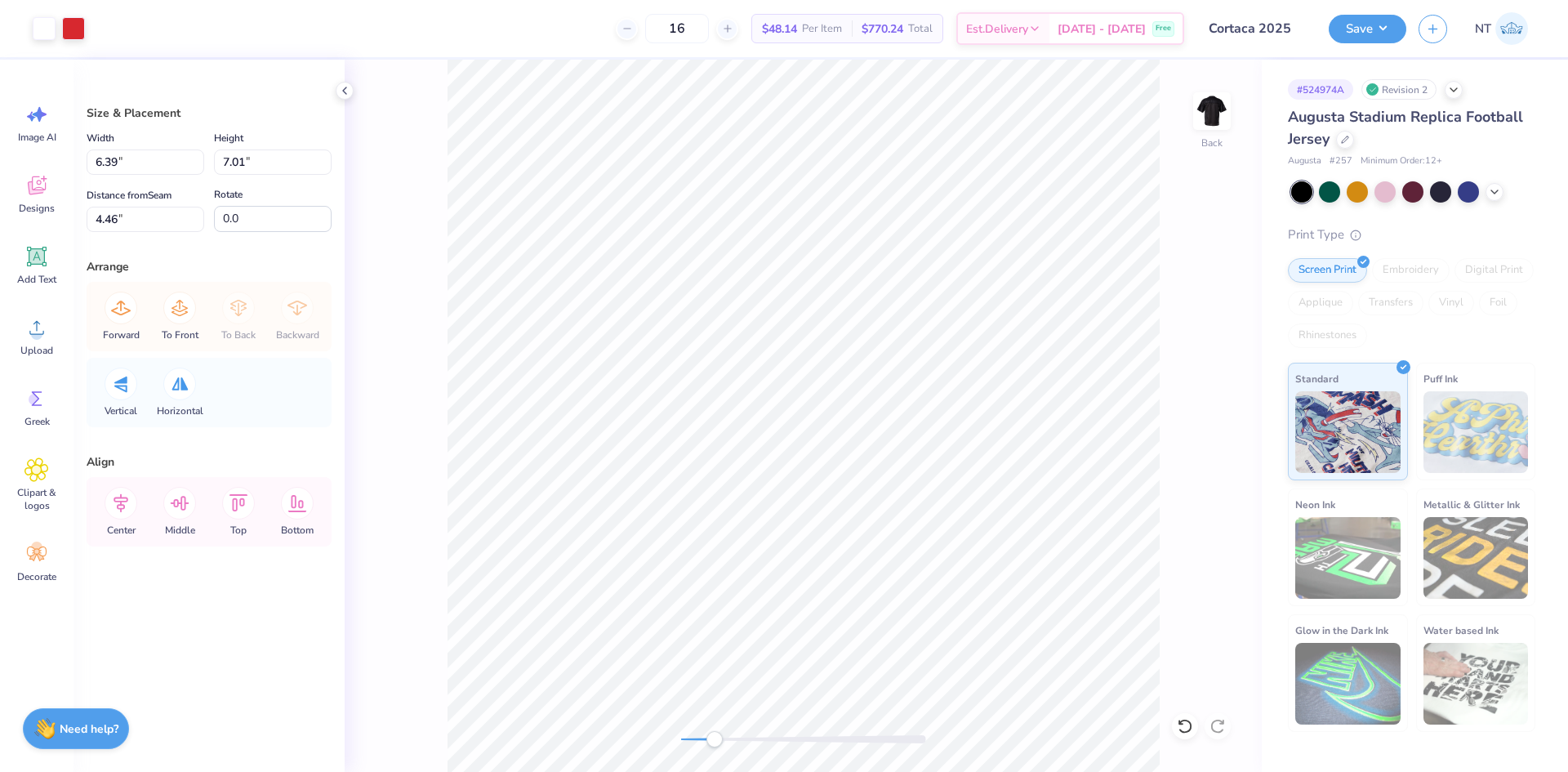
type input "1.09"
type input "1.26"
type input "5.16"
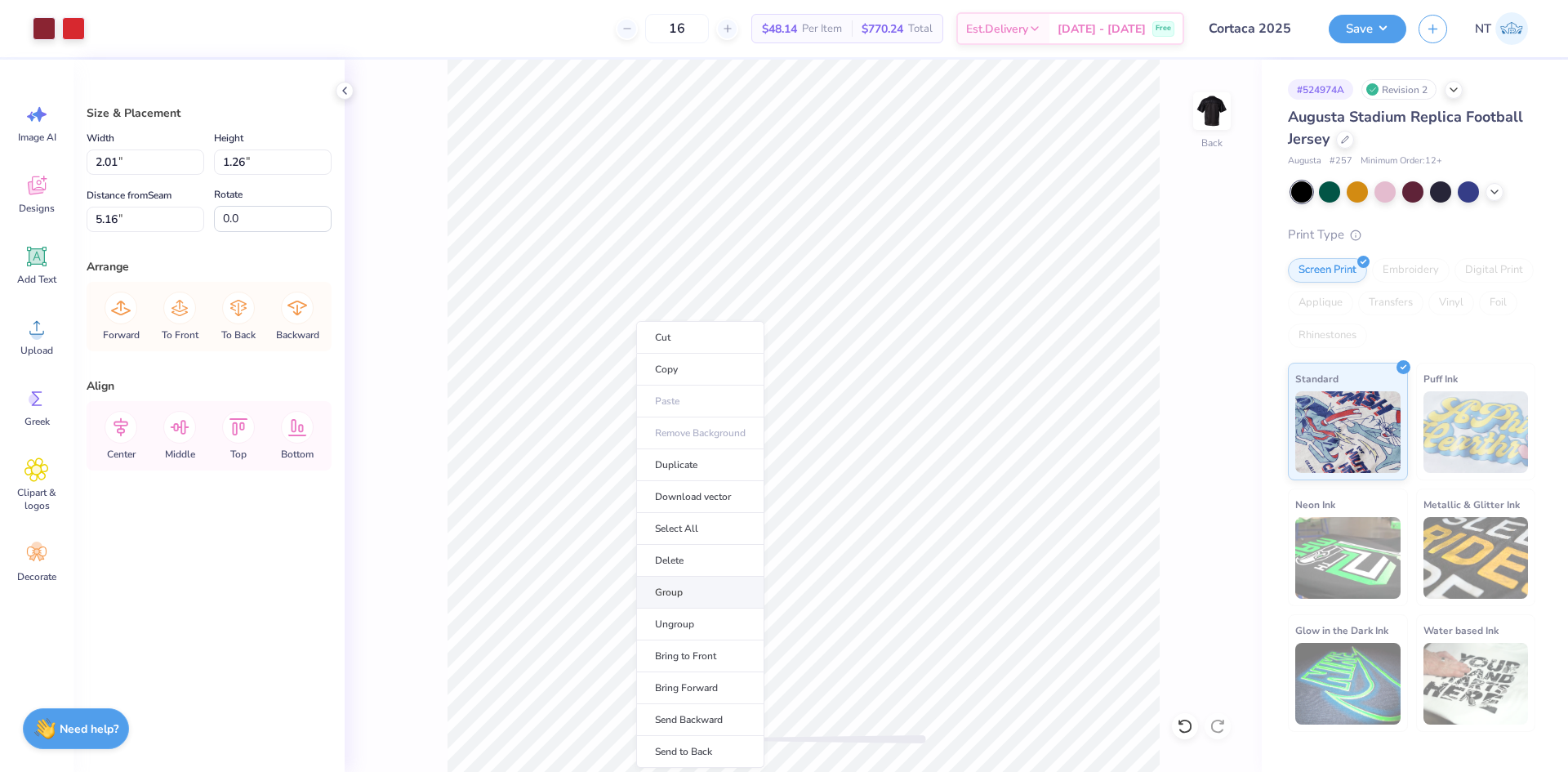
click at [676, 590] on li "Group" at bounding box center [700, 592] width 128 height 32
type input "6.39"
type input "7.01"
type input "4.46"
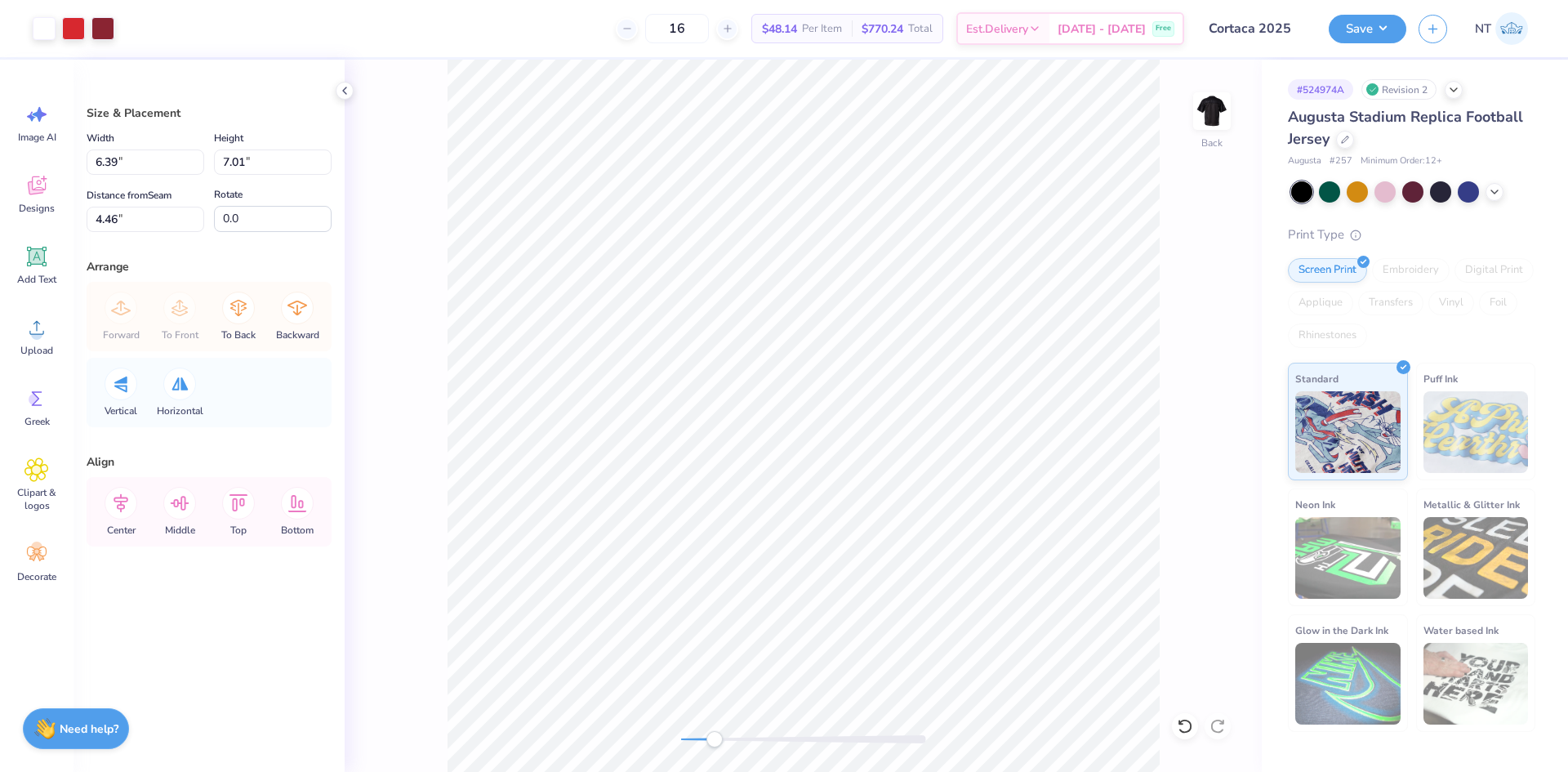
type input "6.24"
type input "6.85"
type input "4.63"
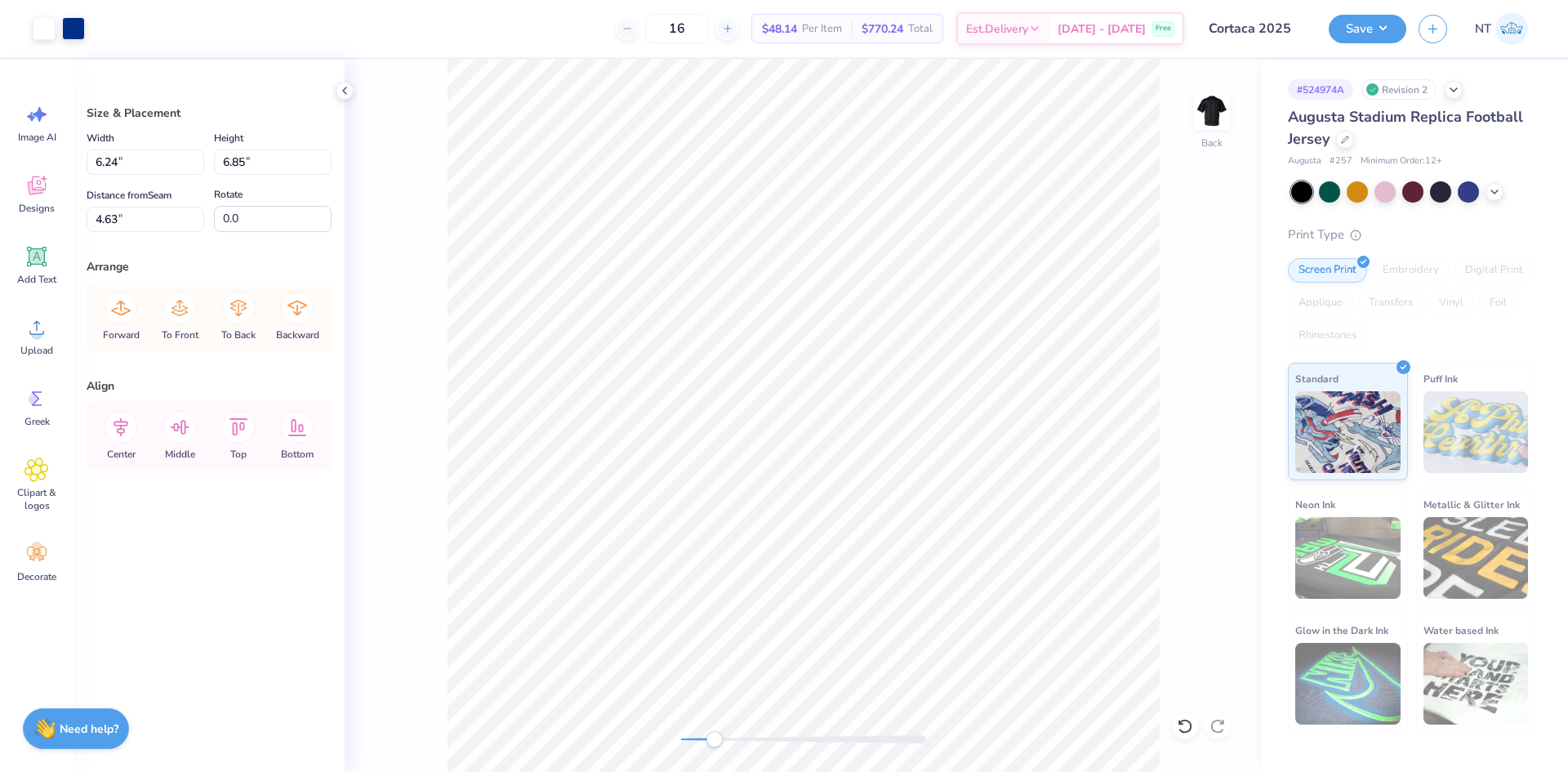
type input "12.80"
type input "7.01"
type input "4.52"
click at [133, 427] on icon at bounding box center [121, 428] width 33 height 33
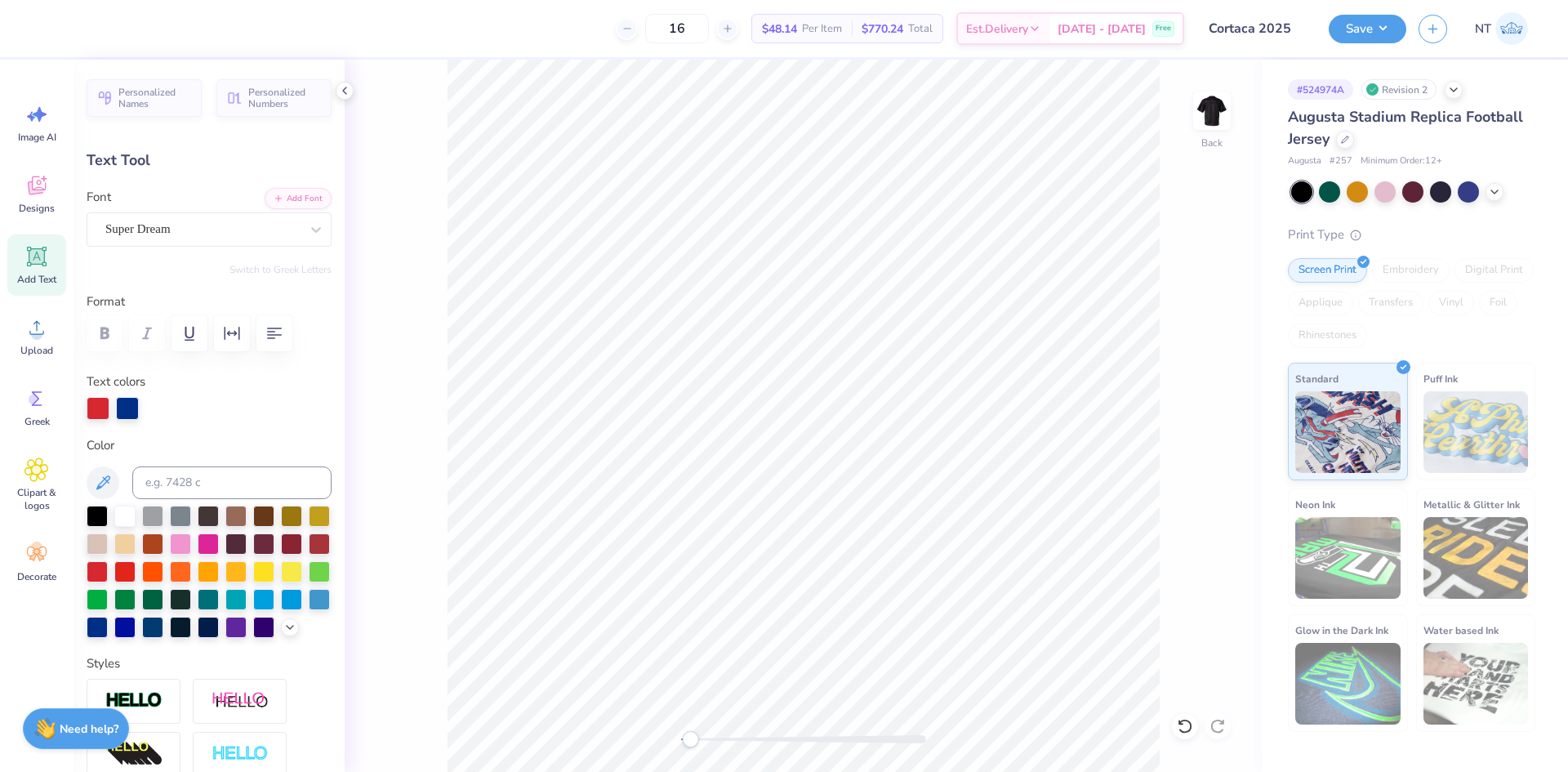
type input "12.94"
type input "1.08"
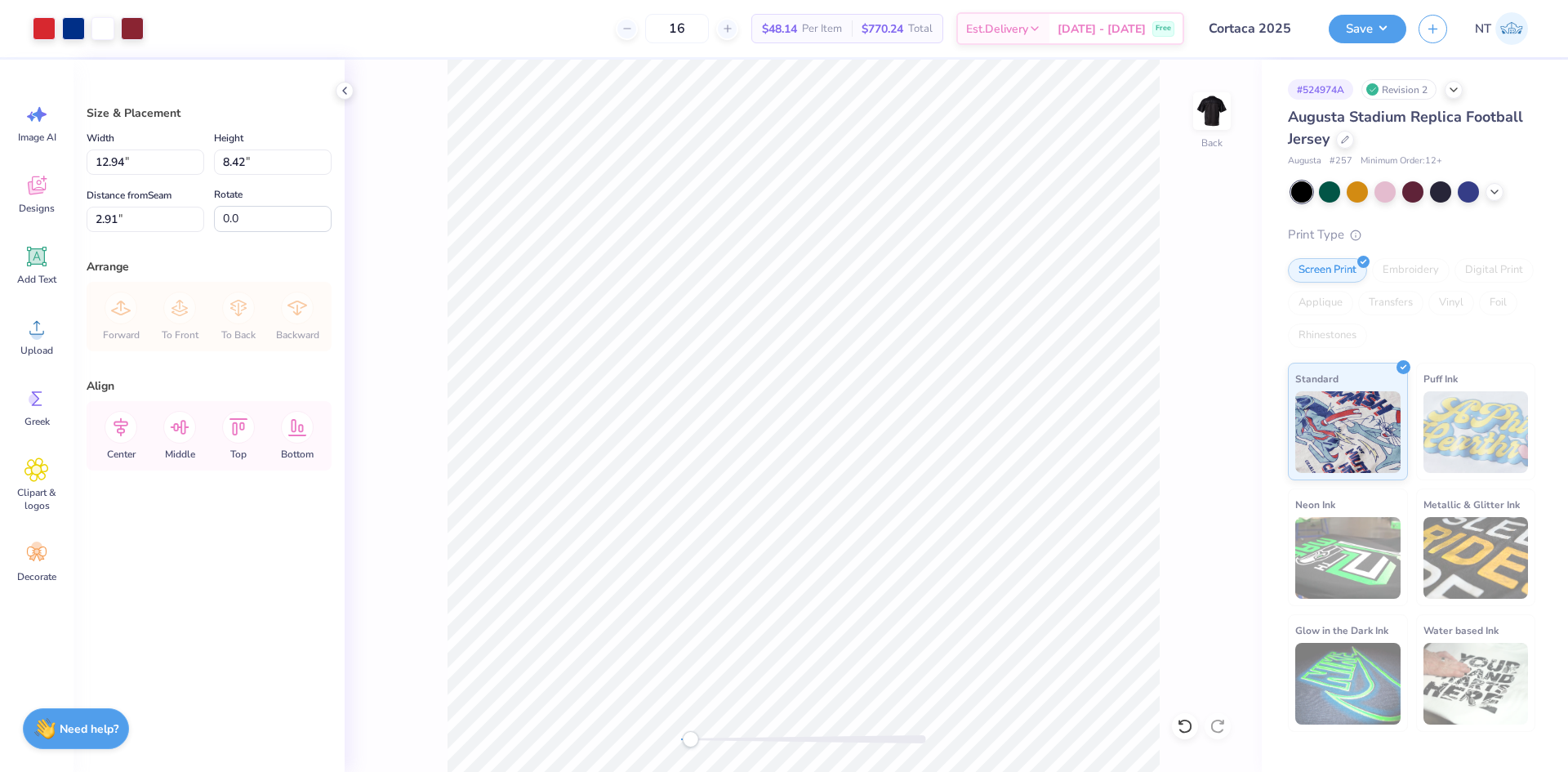
click at [106, 148] on div "Width 12.94 12.94 "" at bounding box center [145, 152] width 118 height 47
click at [110, 165] on input "12.94" at bounding box center [145, 161] width 118 height 26
type input "12.50"
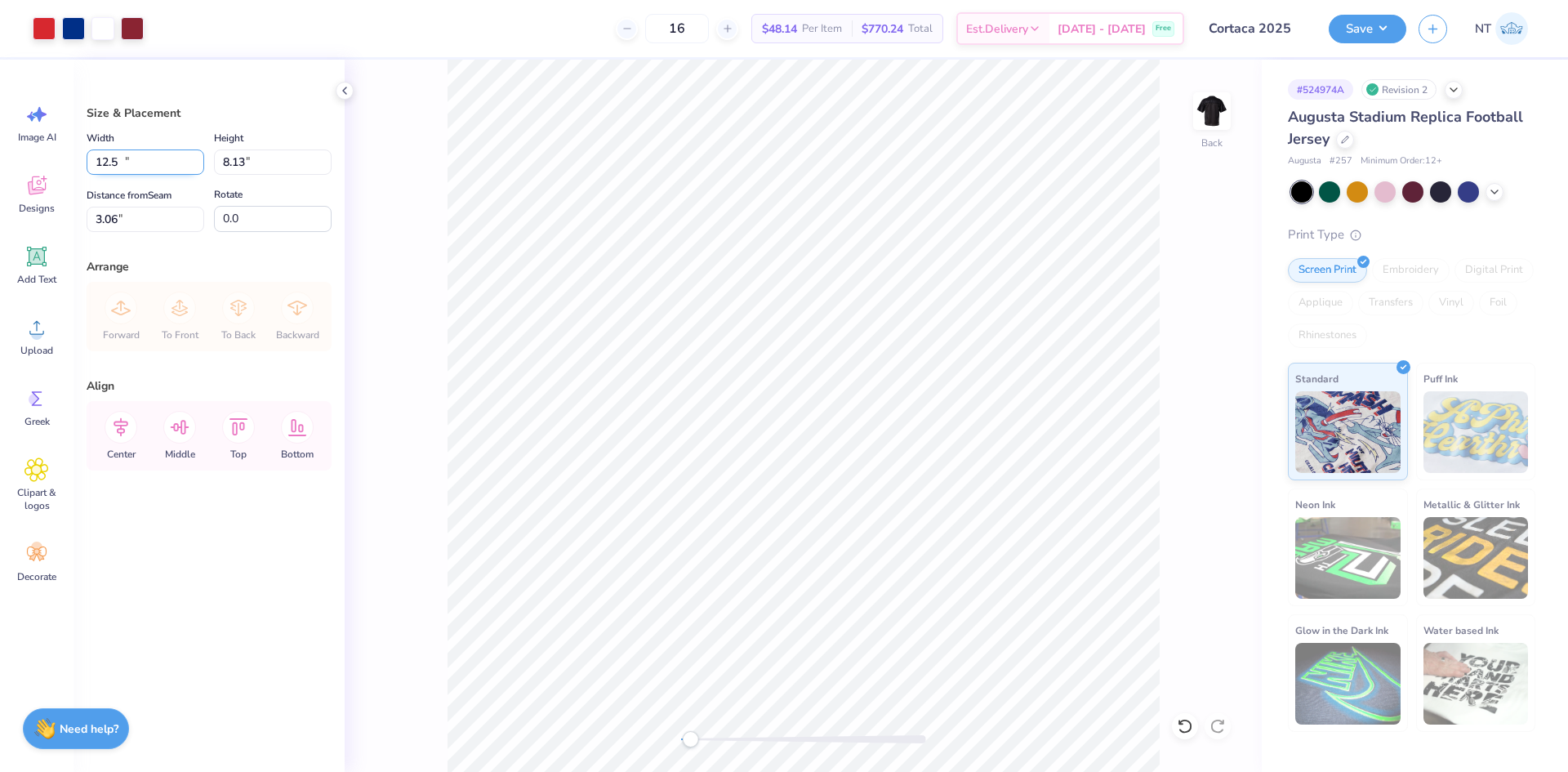
type input "8.13"
click at [105, 222] on input "3.06" at bounding box center [145, 219] width 118 height 26
type input "3"
type input "2.00"
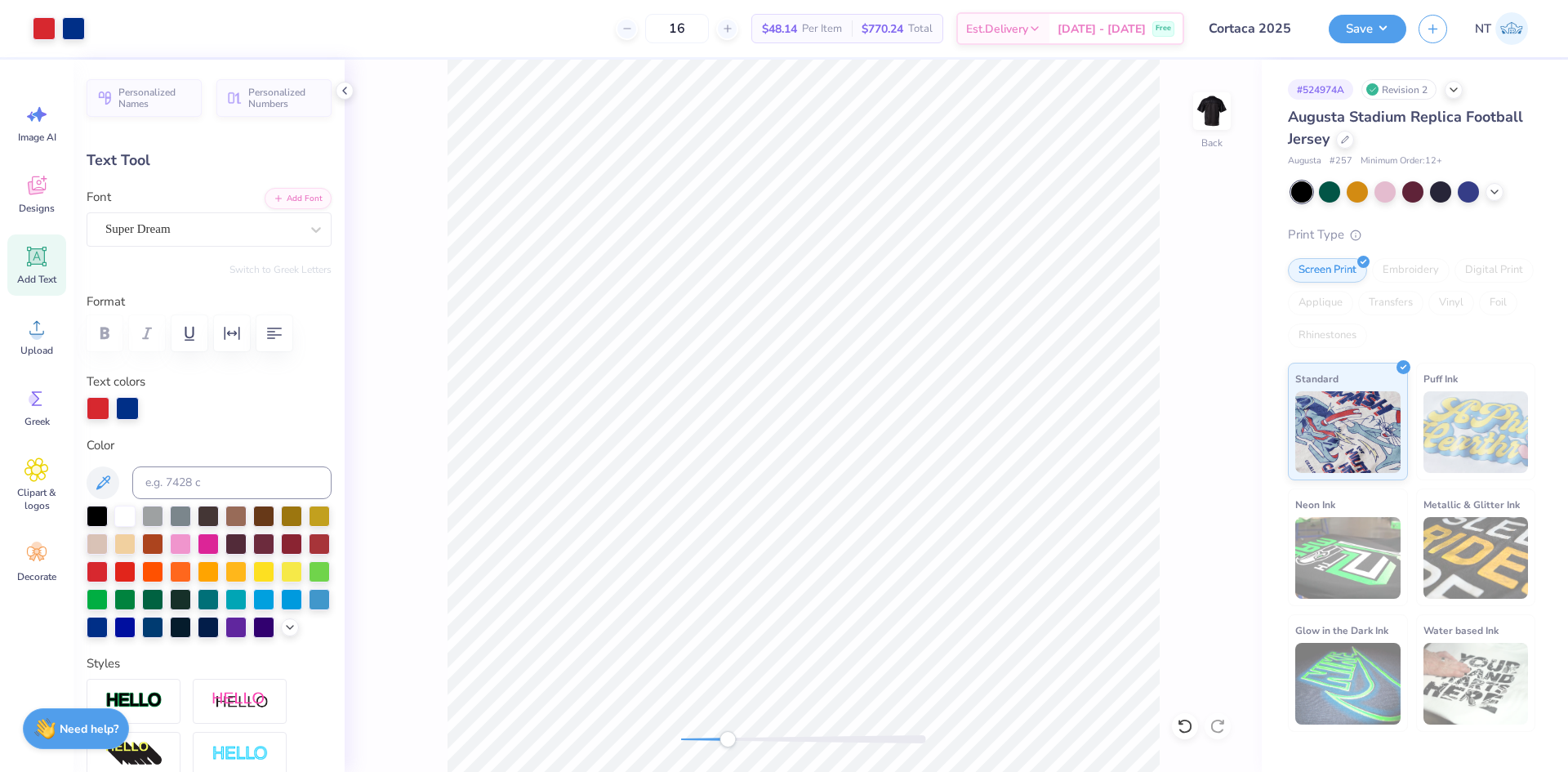
scroll to position [14, 2]
click at [121, 522] on div at bounding box center [125, 515] width 21 height 21
click at [124, 524] on div at bounding box center [125, 515] width 21 height 21
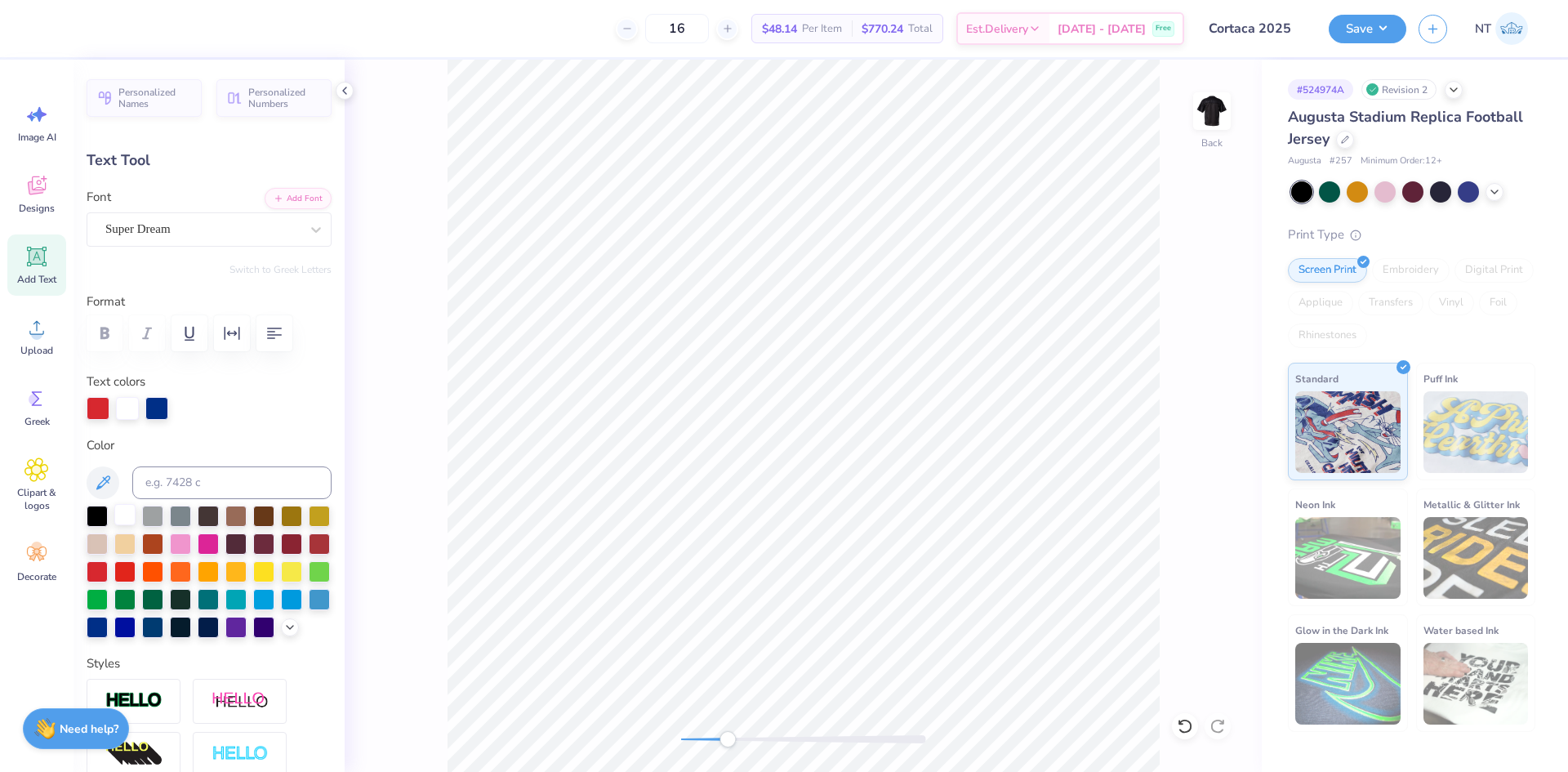
click at [127, 509] on div at bounding box center [125, 515] width 21 height 21
click at [126, 509] on div at bounding box center [125, 517] width 21 height 21
drag, startPoint x: 720, startPoint y: 745, endPoint x: 675, endPoint y: 742, distance: 45.1
click at [681, 742] on div at bounding box center [803, 739] width 245 height 16
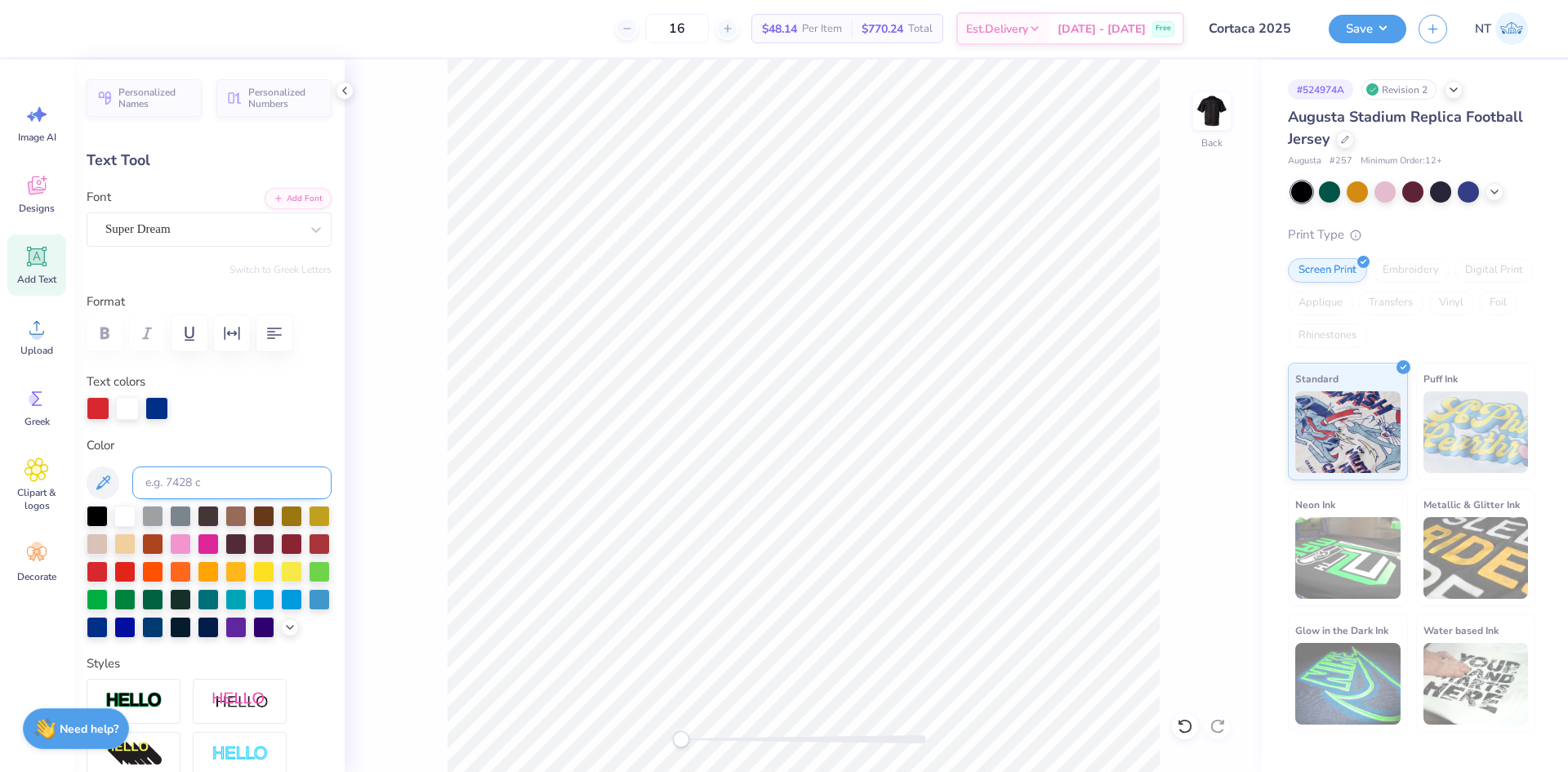
drag, startPoint x: 124, startPoint y: 513, endPoint x: 230, endPoint y: 481, distance: 110.7
click at [124, 513] on div at bounding box center [125, 517] width 21 height 21
click at [122, 516] on div at bounding box center [125, 517] width 21 height 21
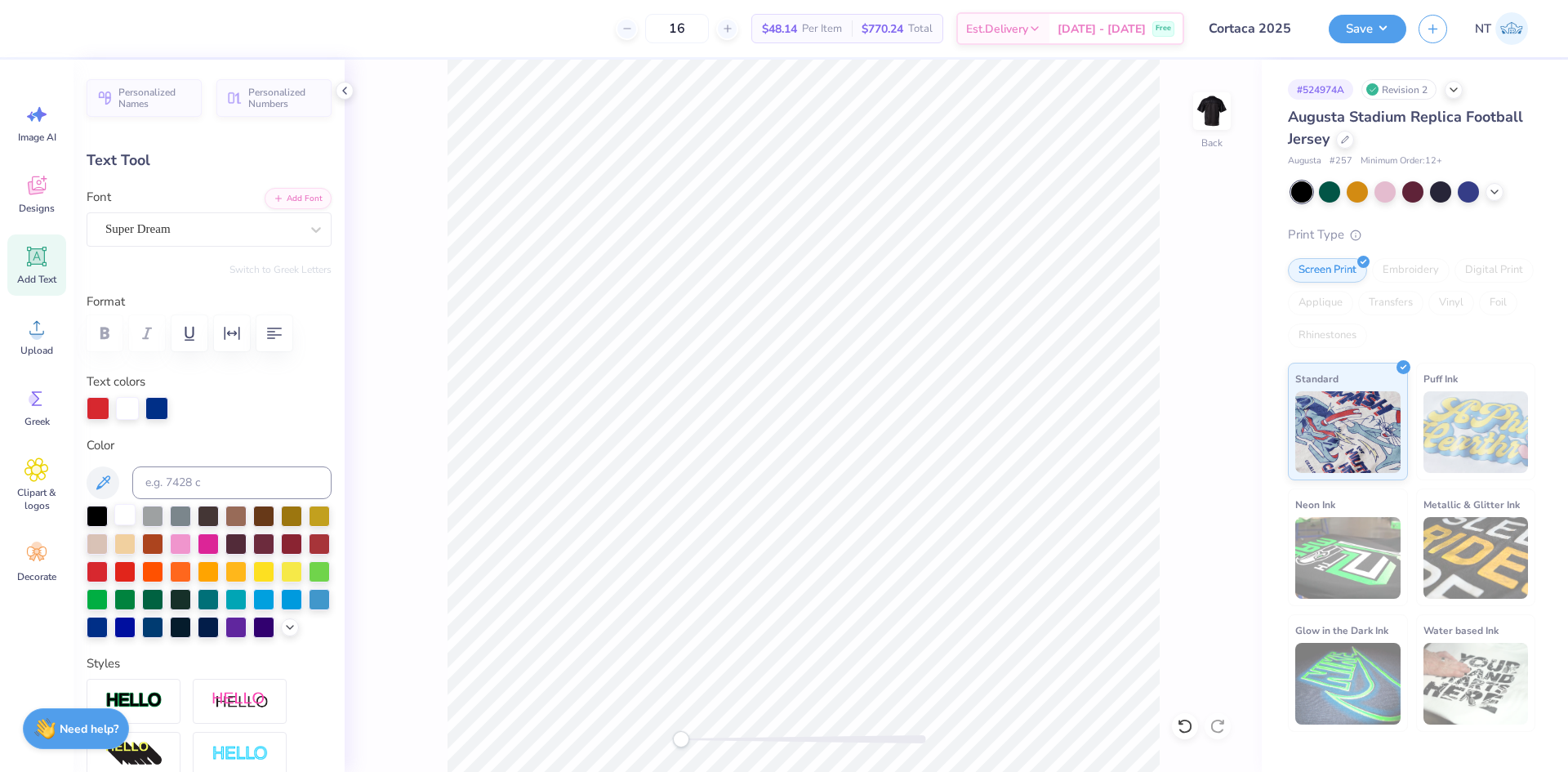
click at [114, 517] on div at bounding box center [125, 515] width 21 height 21
click at [124, 520] on div at bounding box center [125, 515] width 21 height 21
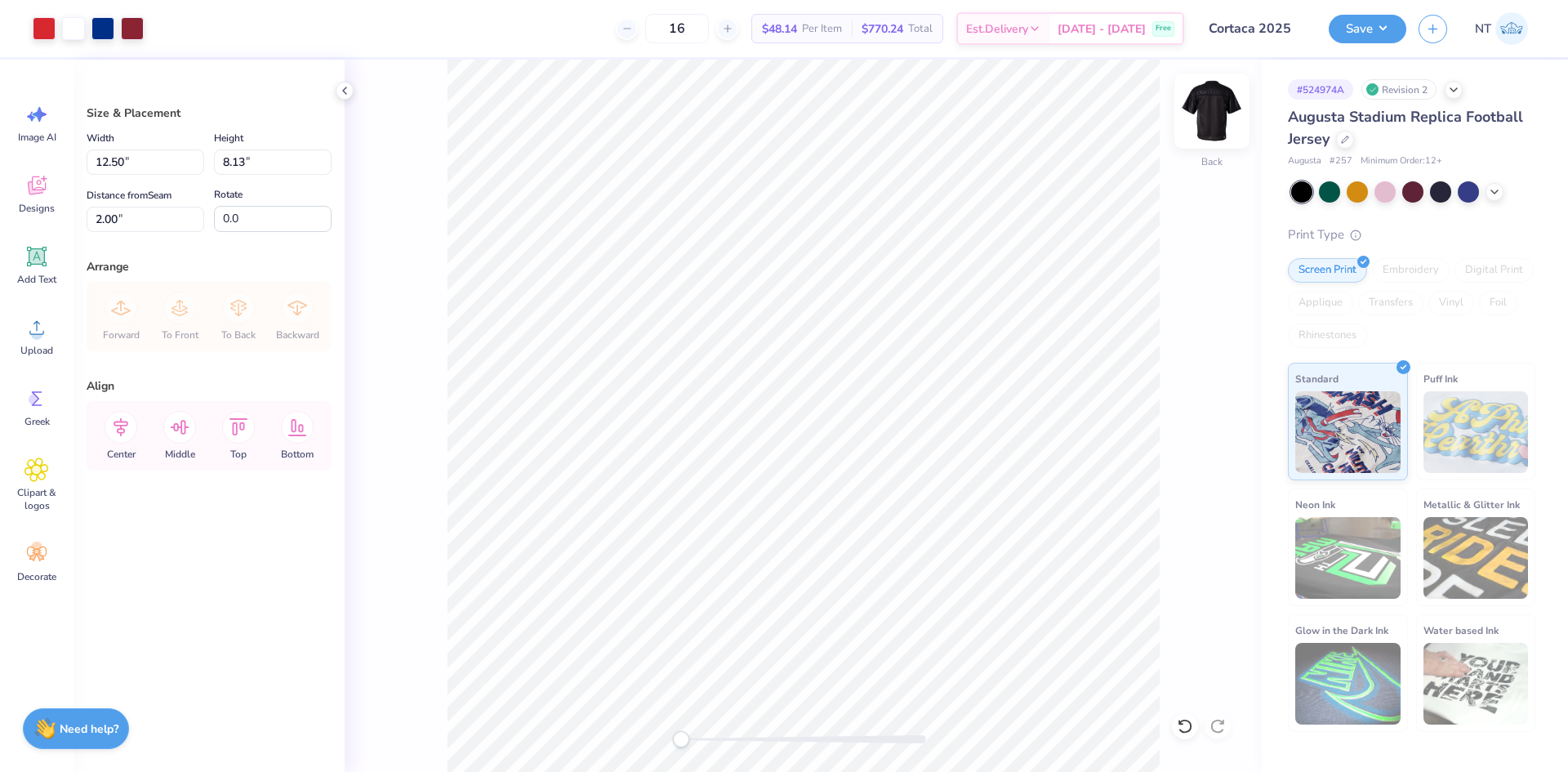
click at [1198, 104] on img at bounding box center [1211, 110] width 65 height 65
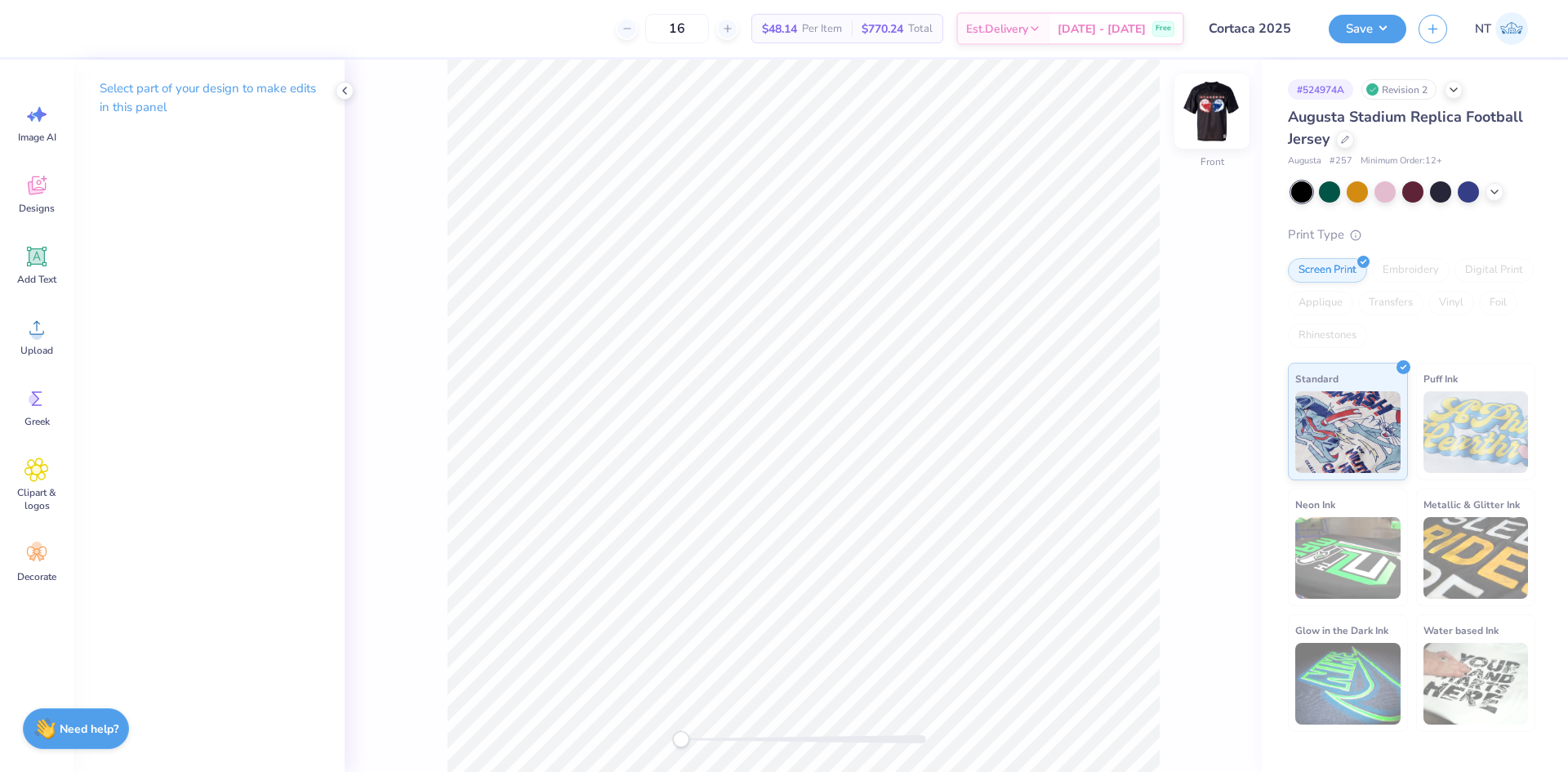
click at [1193, 103] on div at bounding box center [1211, 110] width 75 height 75
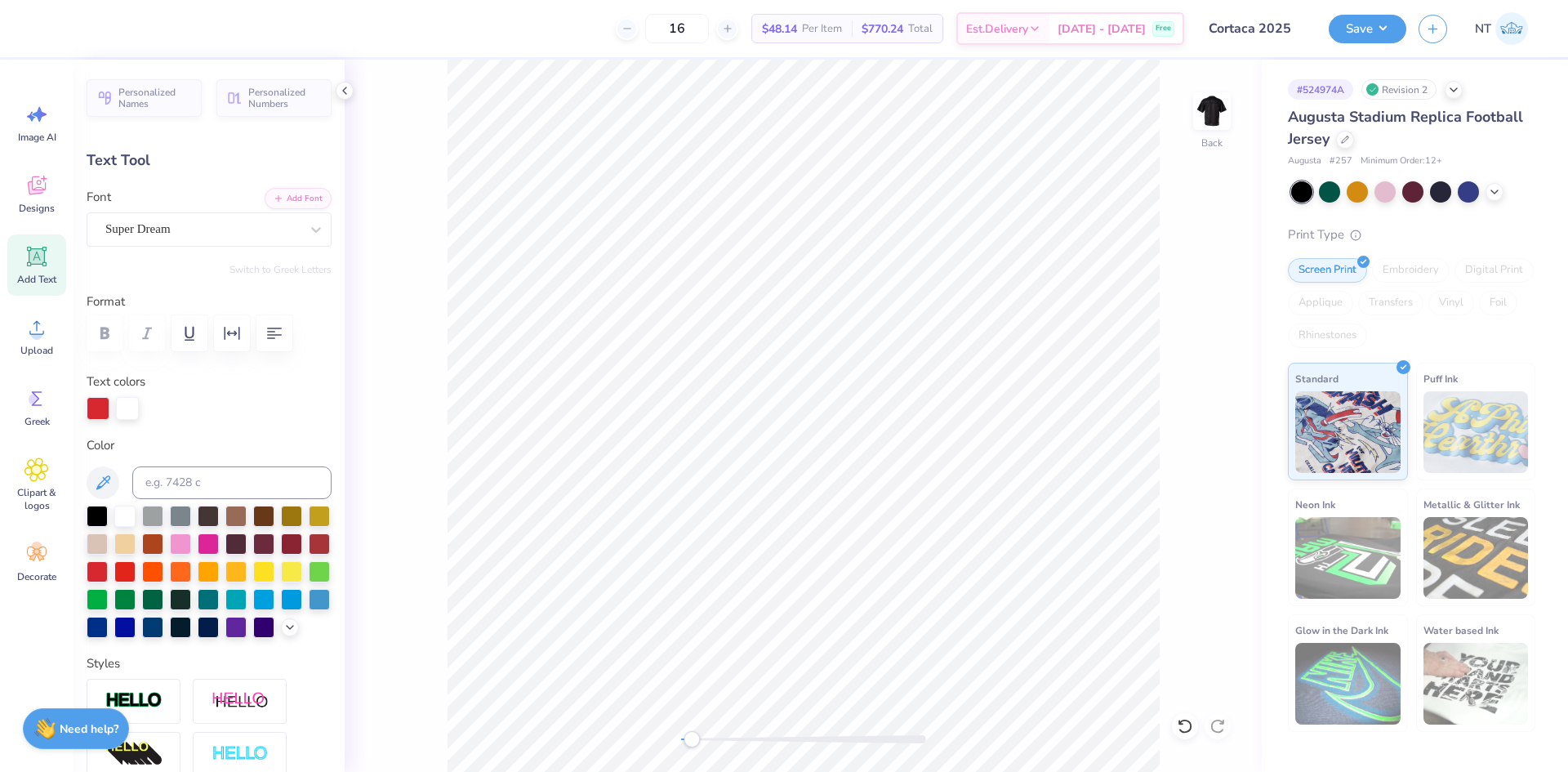
scroll to position [14, 3]
click at [286, 199] on button "Add Font" at bounding box center [297, 197] width 67 height 21
click at [189, 236] on div "Super Dream" at bounding box center [203, 229] width 198 height 26
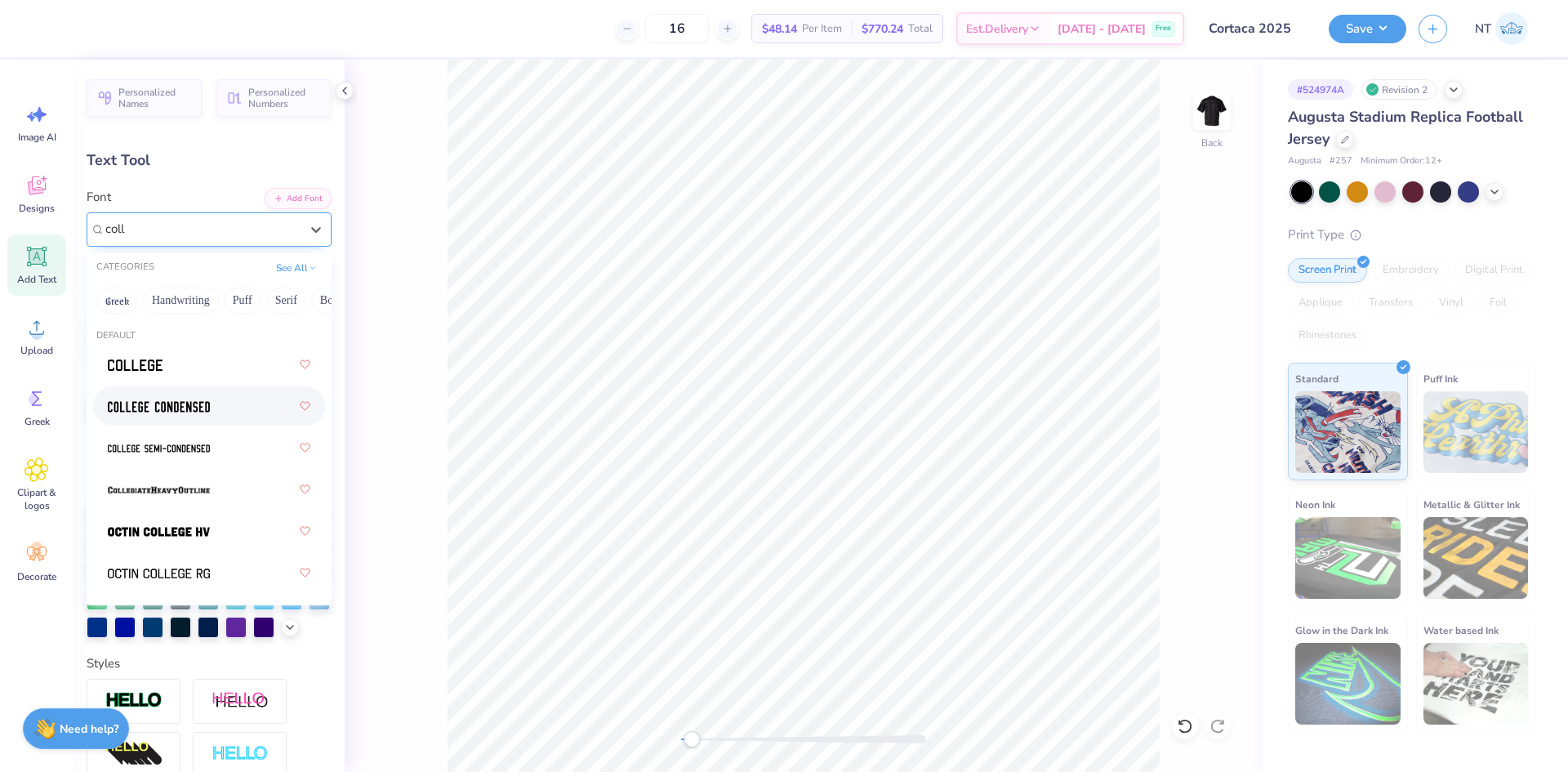
type input "coll"
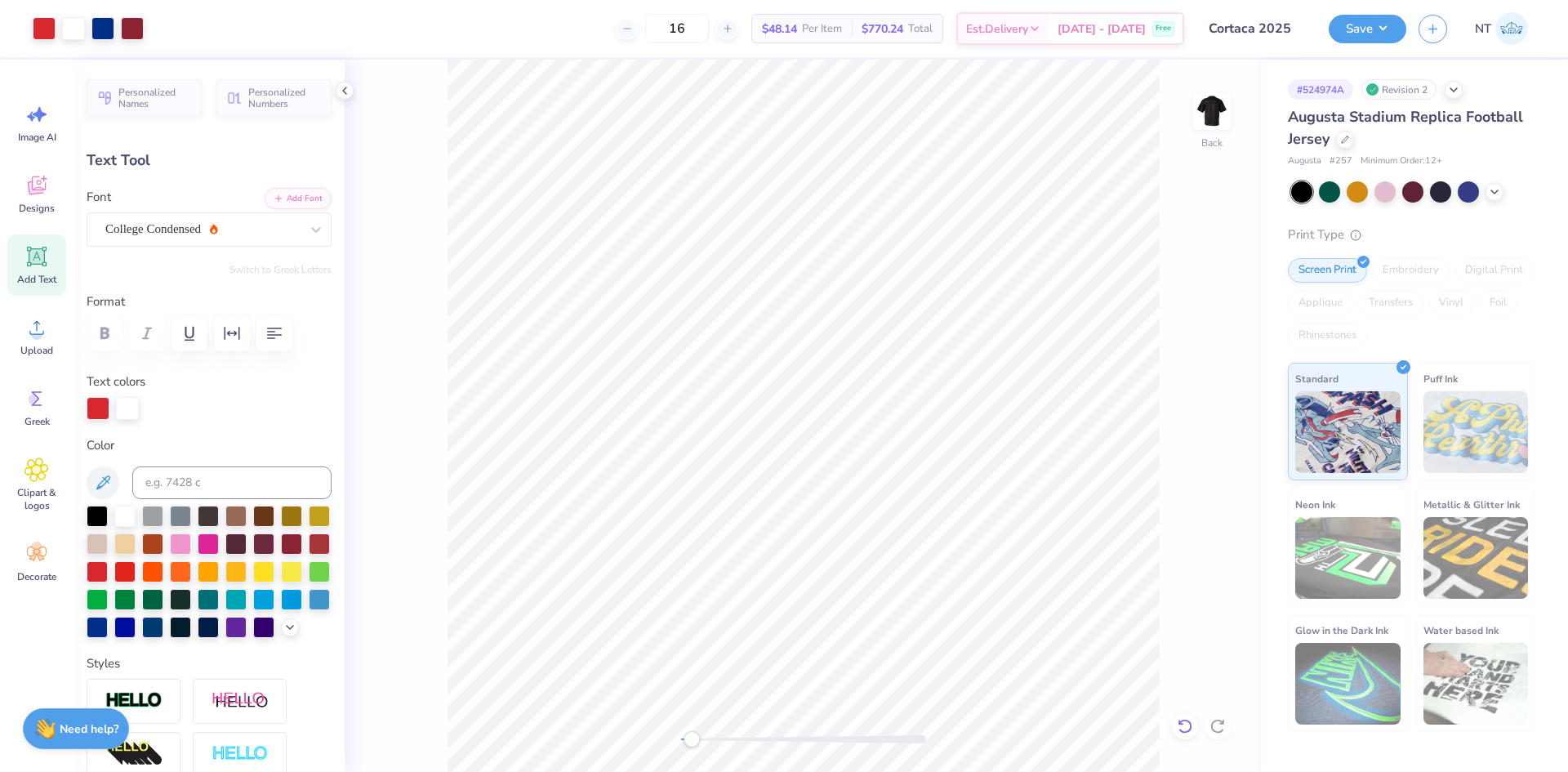
click at [1184, 721] on icon at bounding box center [1184, 727] width 14 height 15
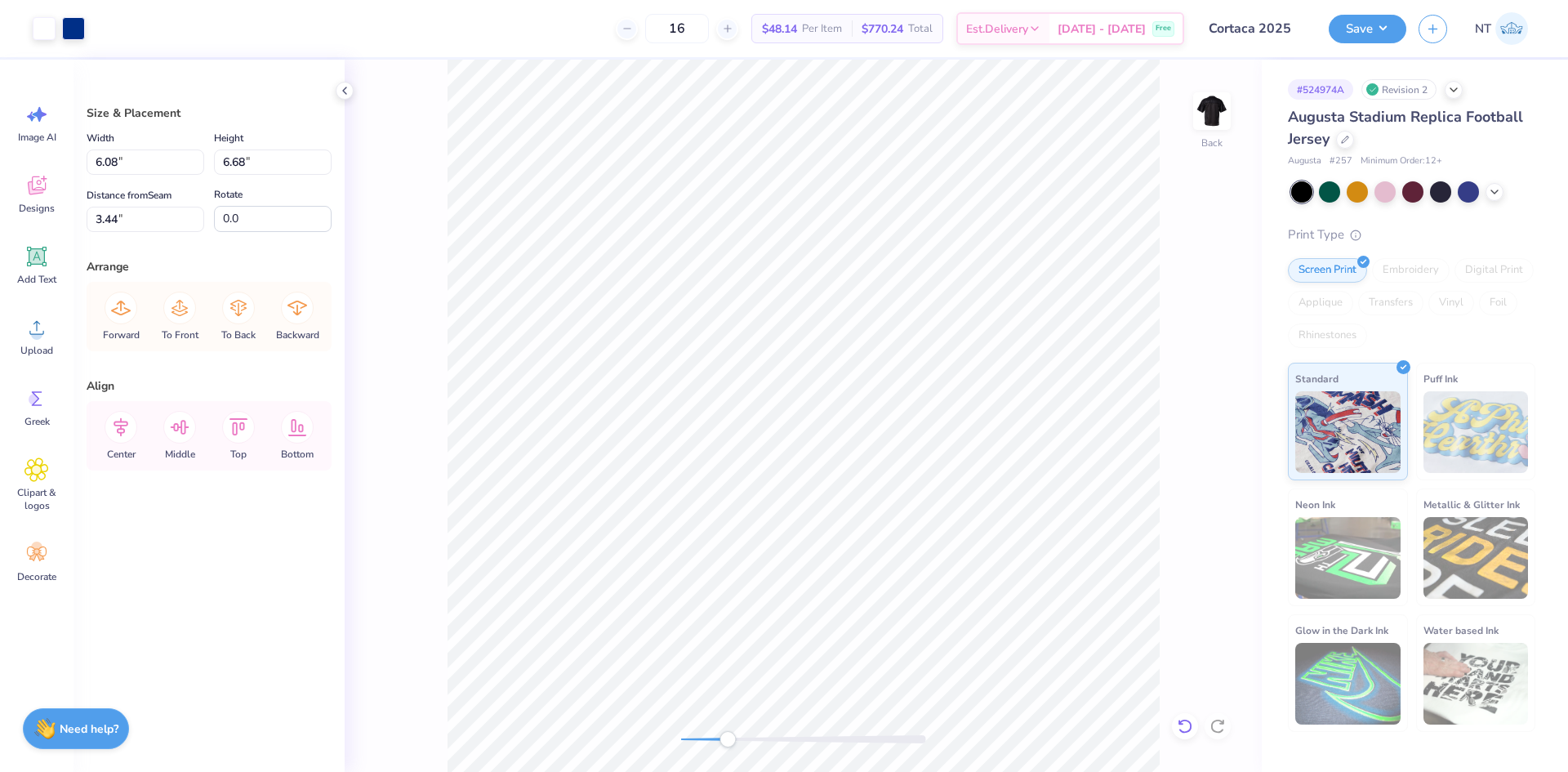
type input "6.14"
type input "6.74"
type input "3.39"
type input "12.53"
type input "6.77"
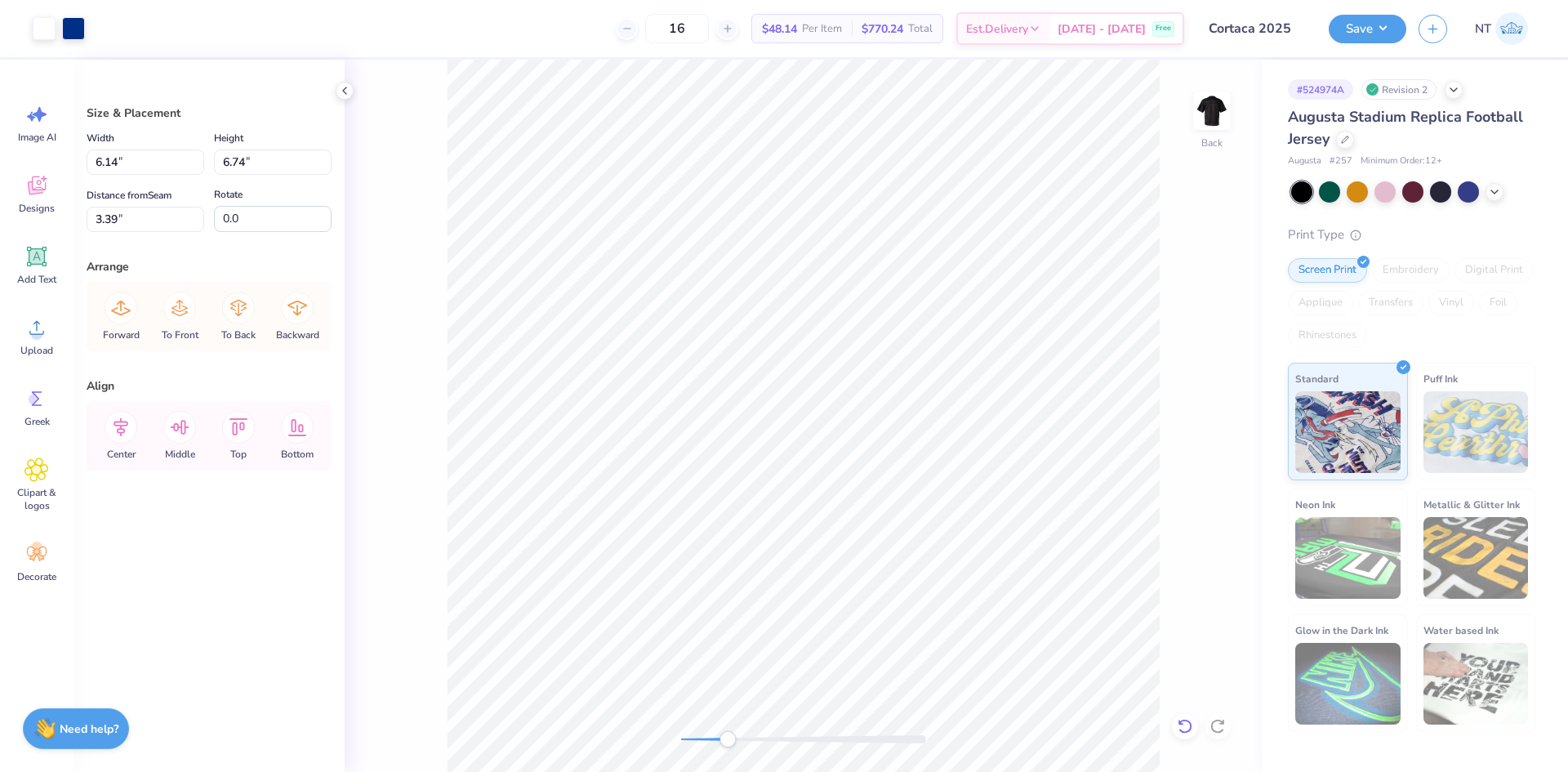
type input "3.36"
type input "6.17"
type input "12.53"
type input "6.77"
type input "3.36"
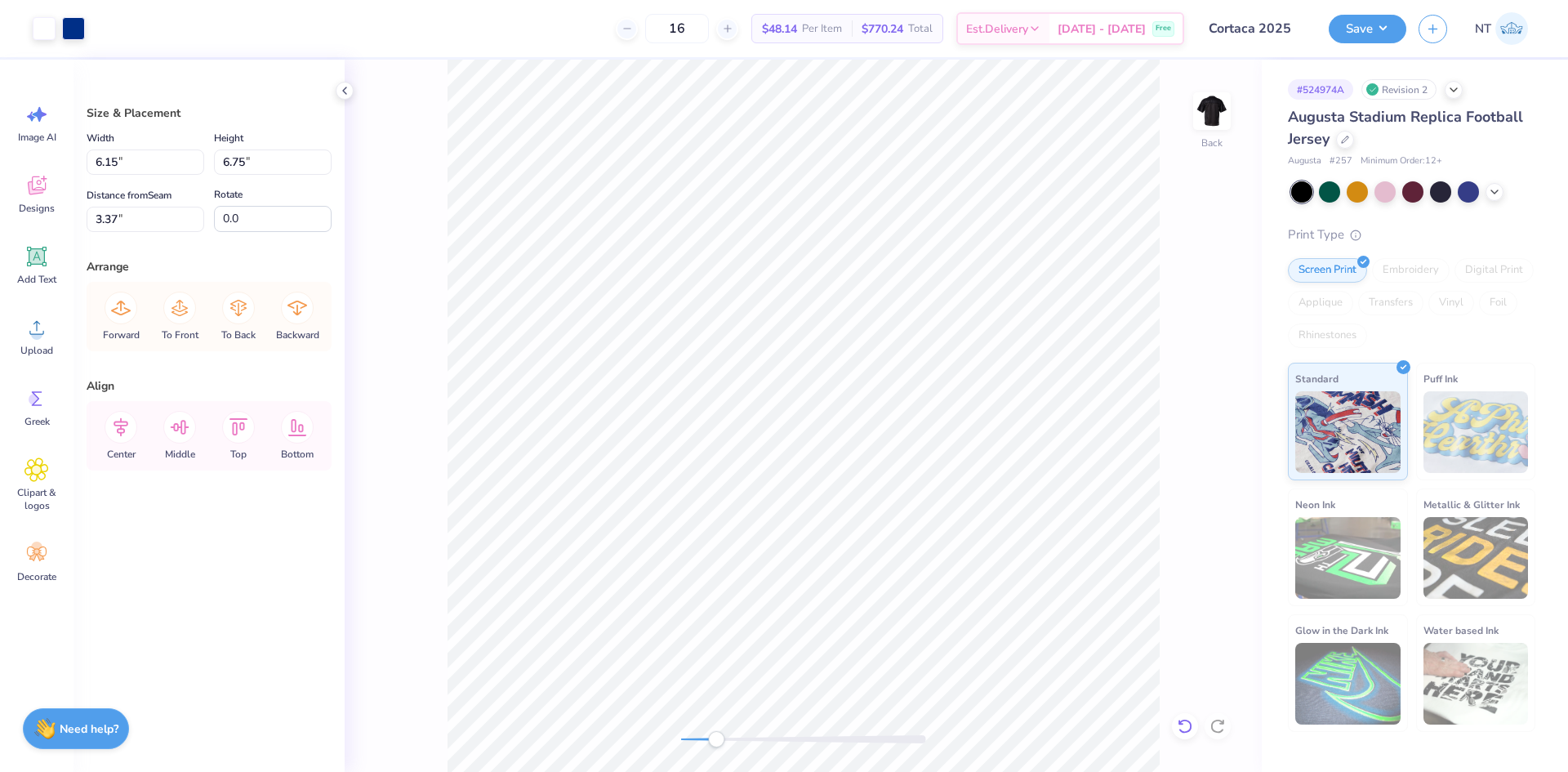
type input "12.61"
type input "6.77"
type input "3.36"
type input "12.61"
type input "6.77"
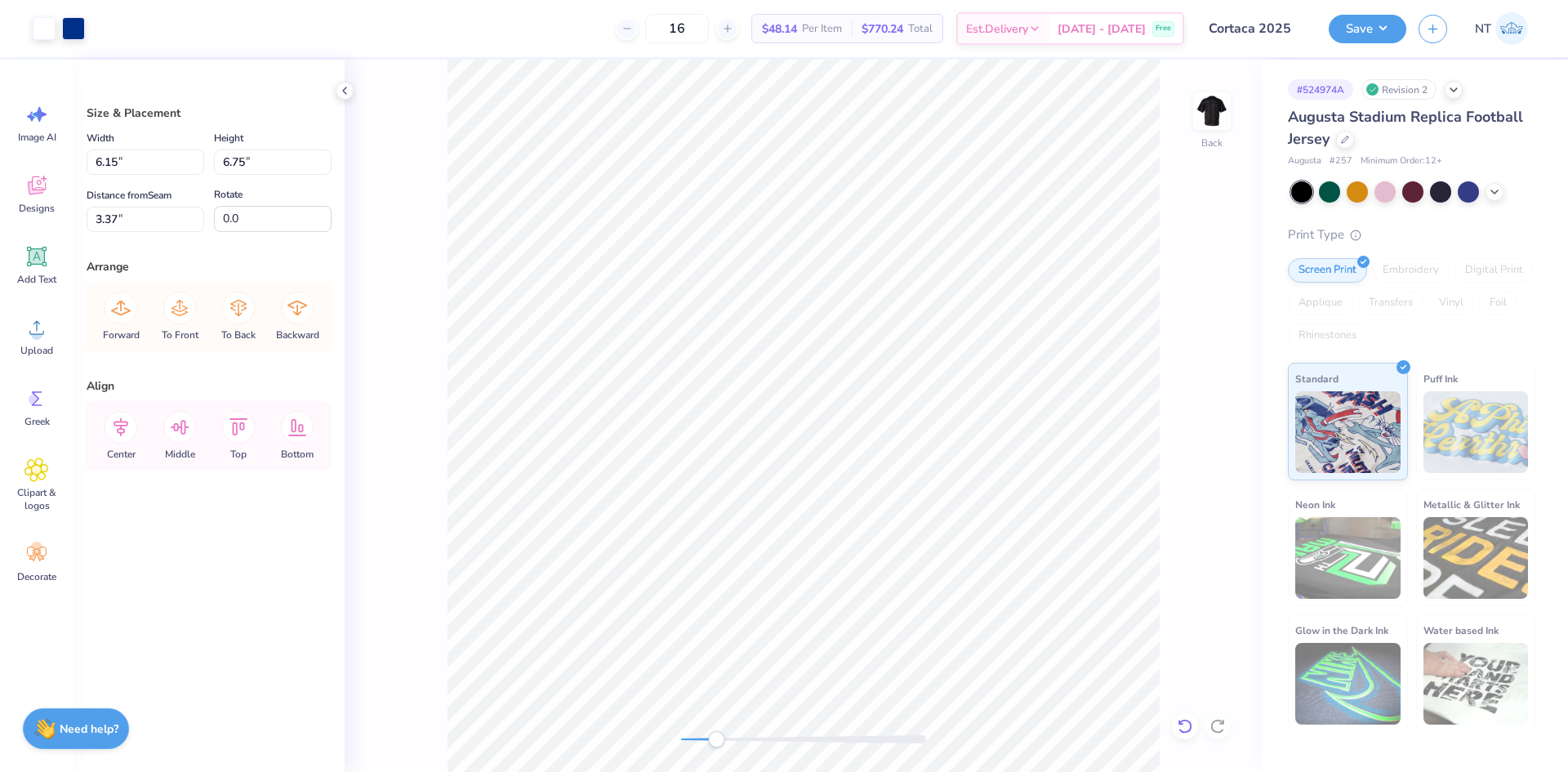
type input "3.36"
type input "12.61"
type input "6.77"
type input "3.36"
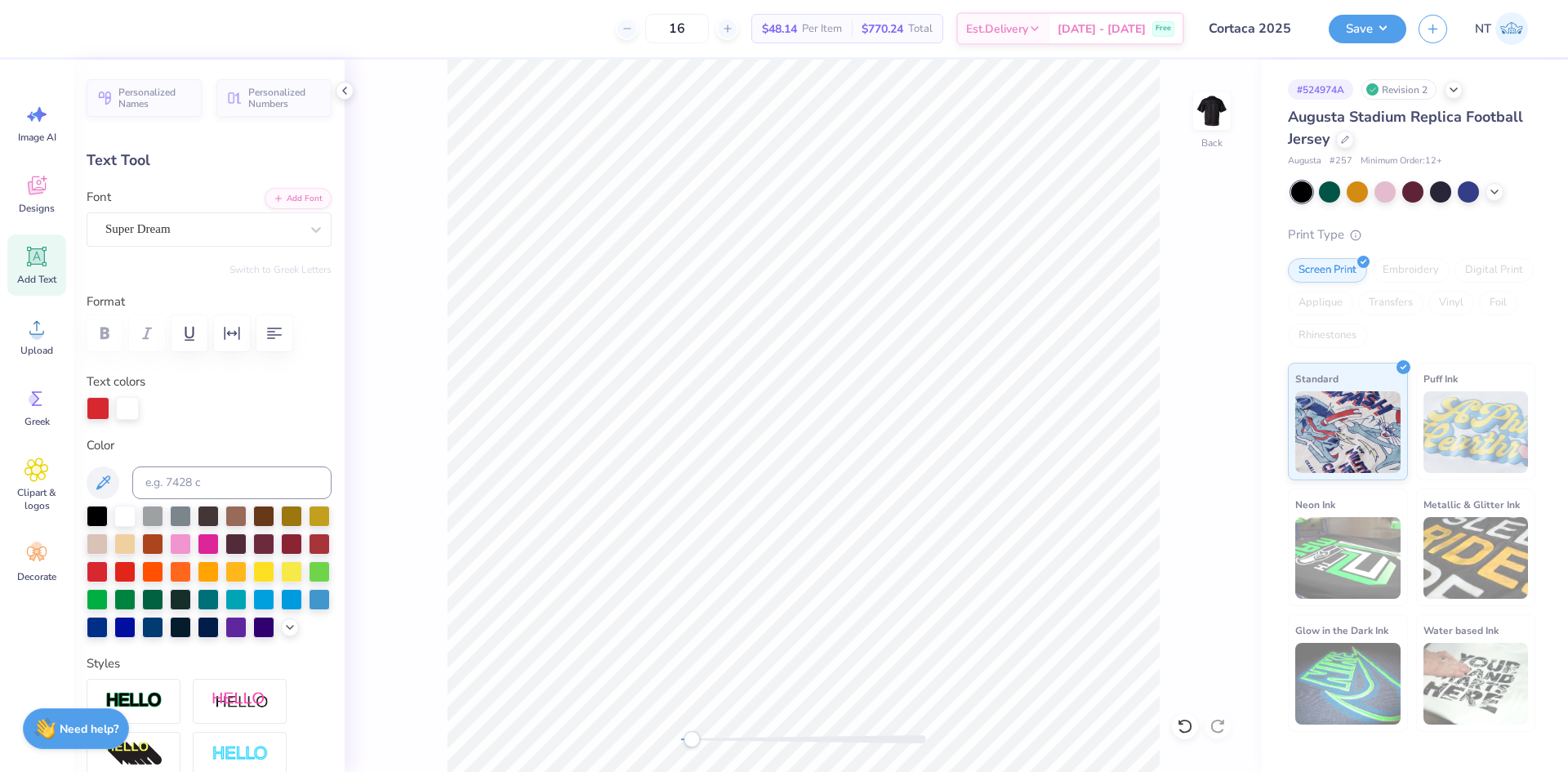
scroll to position [668, 0]
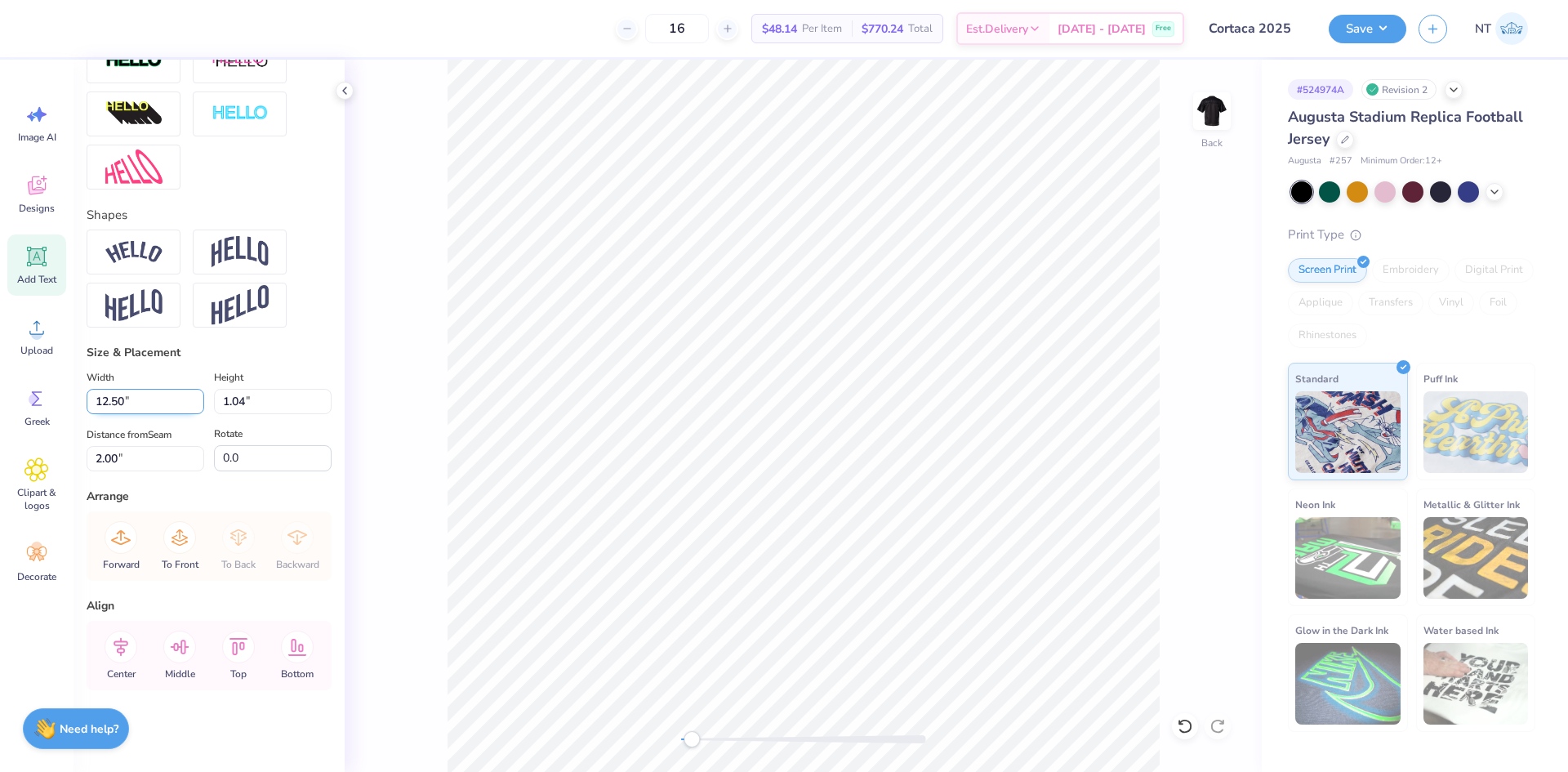
click at [120, 405] on input "12.50" at bounding box center [145, 401] width 118 height 26
type input "12.58"
type input "1.05"
click at [113, 665] on div "Center" at bounding box center [120, 656] width 58 height 69
click at [128, 648] on icon at bounding box center [121, 648] width 33 height 33
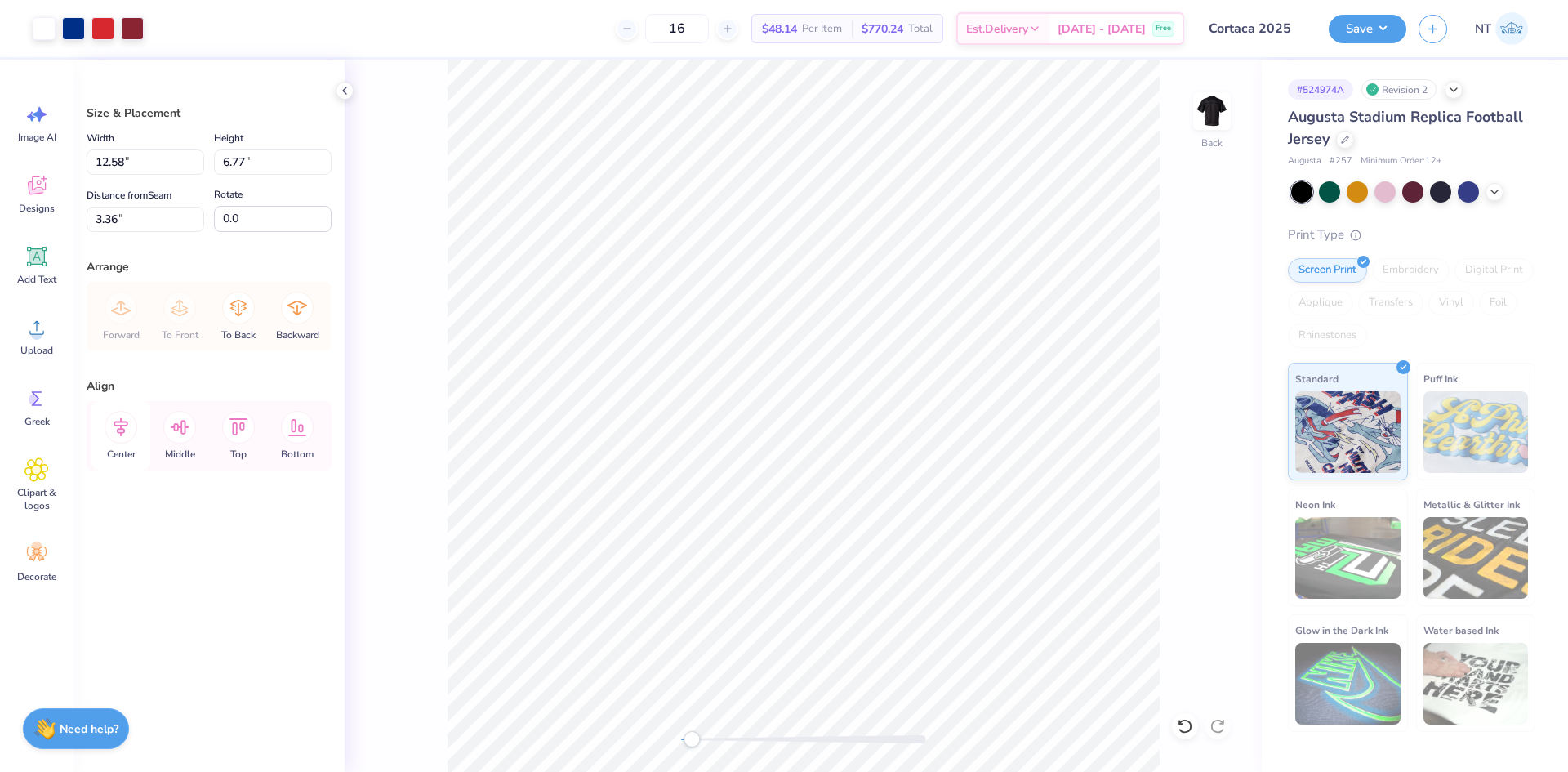
click at [127, 423] on icon at bounding box center [121, 428] width 15 height 19
click at [124, 162] on input "12.58" at bounding box center [145, 161] width 118 height 26
type input "12.50"
type input "8.08"
click at [98, 222] on input "2.02" at bounding box center [145, 219] width 118 height 26
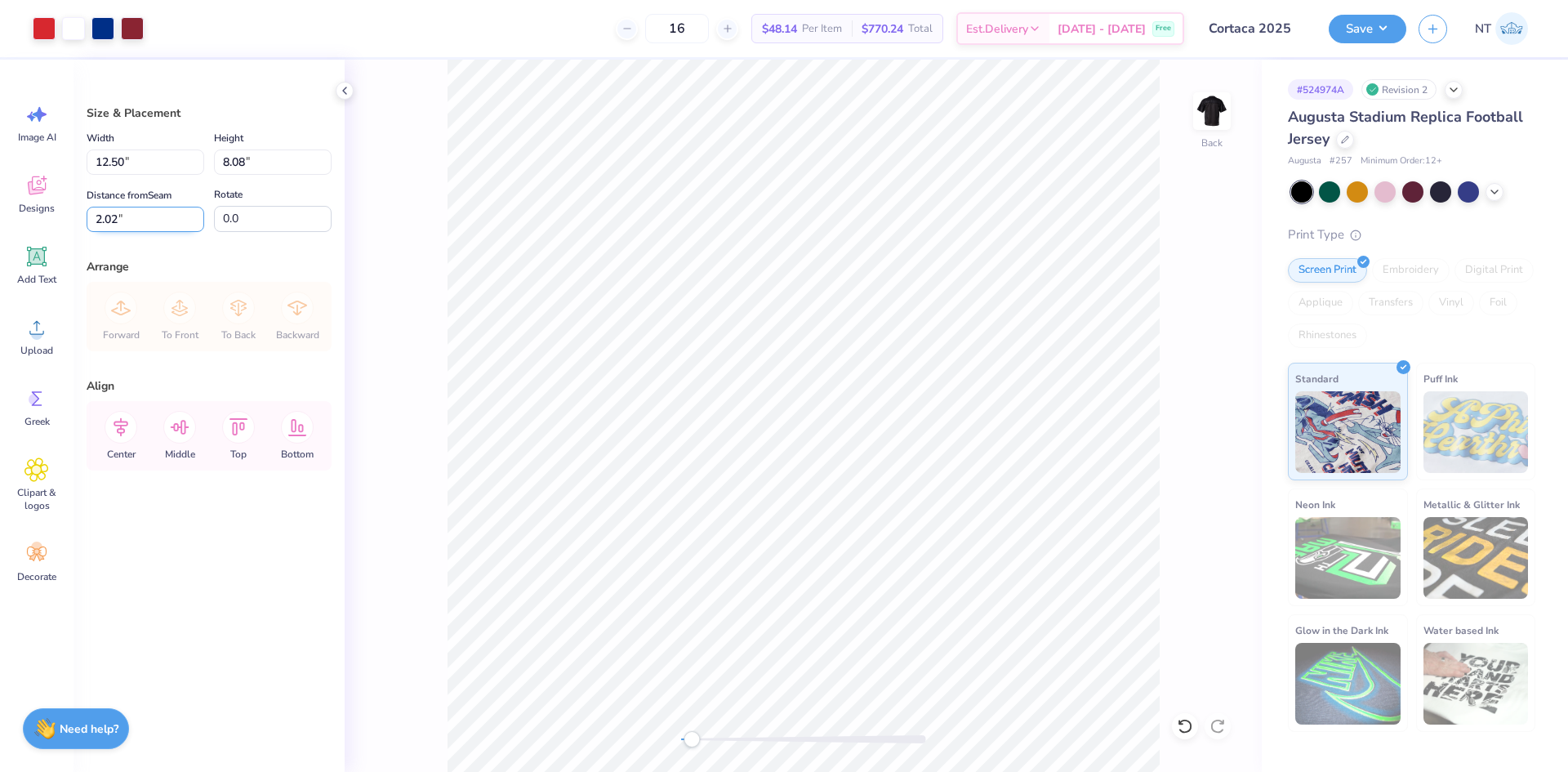
click at [98, 222] on input "2.02" at bounding box center [145, 219] width 118 height 26
type input "2.00"
click at [100, 162] on input "12.50" at bounding box center [145, 161] width 118 height 26
type input "12.00"
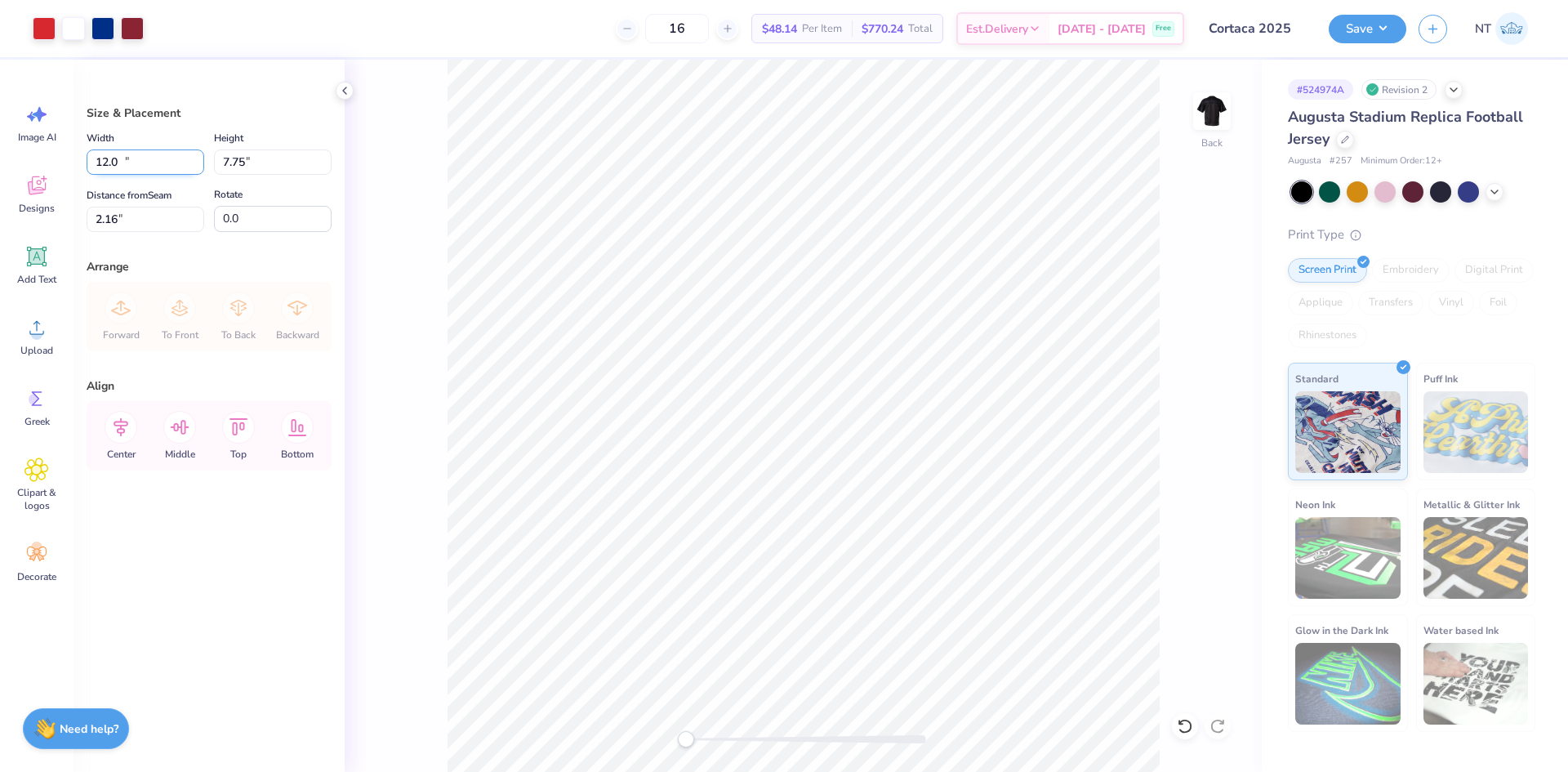
type input "7.75"
click at [90, 212] on input "2.16" at bounding box center [145, 219] width 118 height 26
type input "2.00"
click at [1382, 45] on div "Save NT" at bounding box center [1448, 28] width 240 height 57
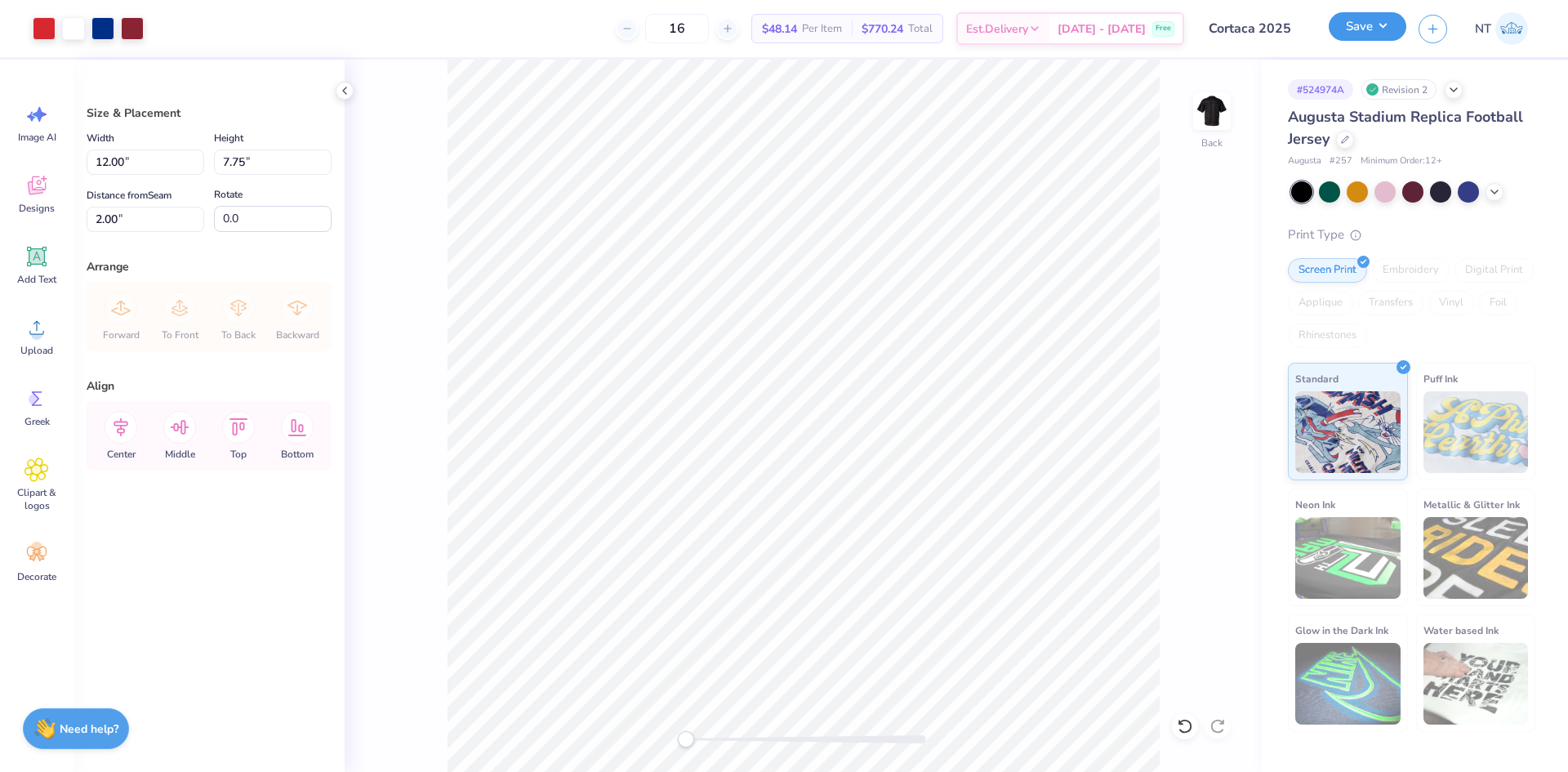
click at [1383, 29] on button "Save" at bounding box center [1367, 26] width 77 height 29
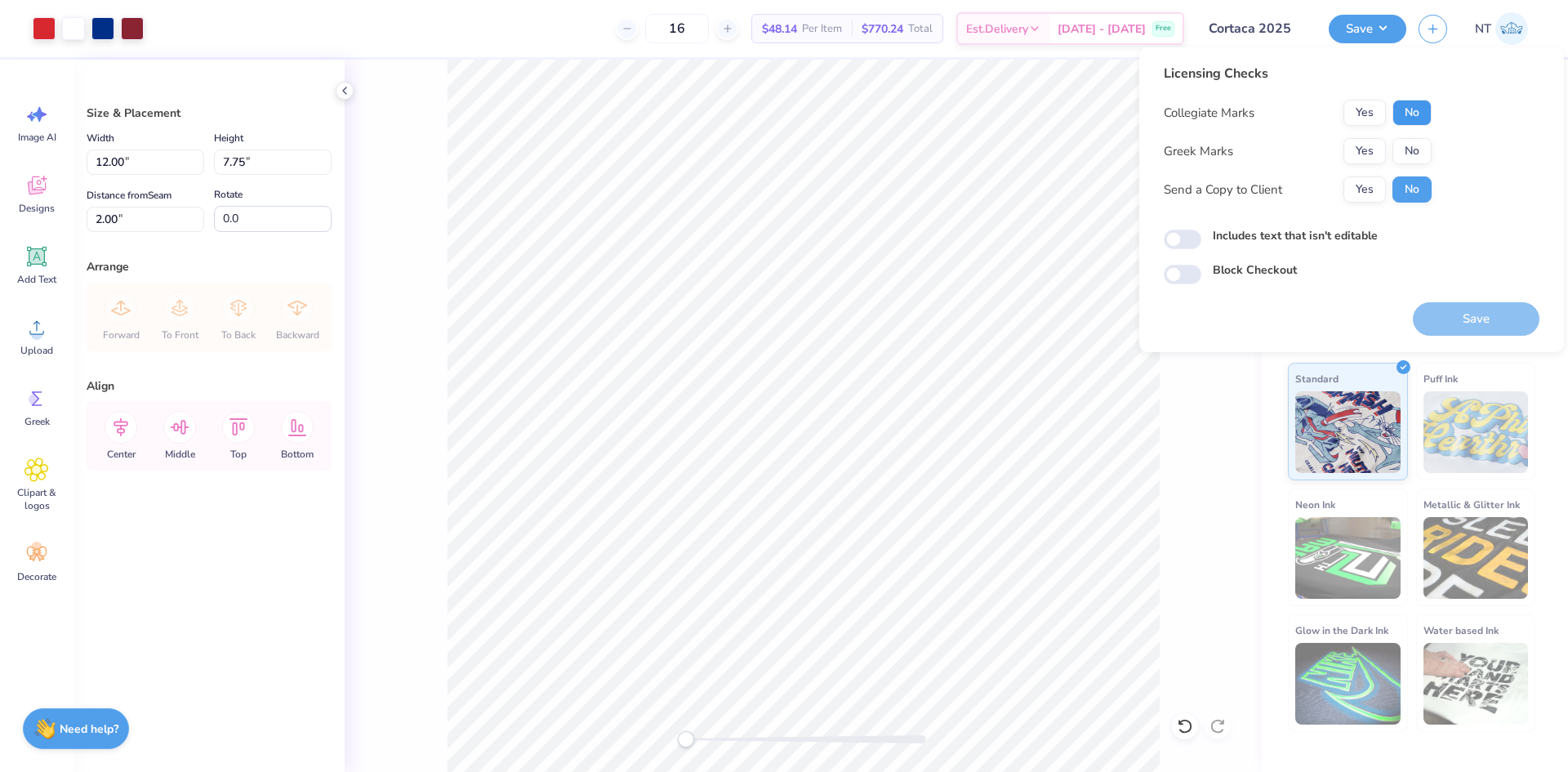
click at [1397, 107] on button "No" at bounding box center [1412, 113] width 40 height 26
click at [1402, 149] on button "No" at bounding box center [1412, 152] width 40 height 26
click at [1417, 323] on button "Save" at bounding box center [1476, 319] width 127 height 34
